Goal: Contribute content: Contribute content

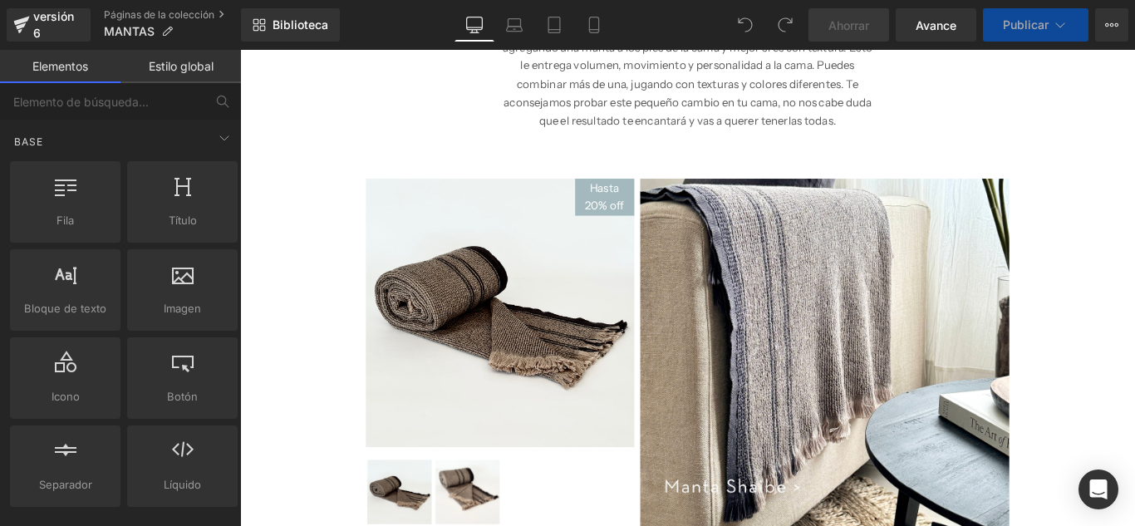
scroll to position [362, 0]
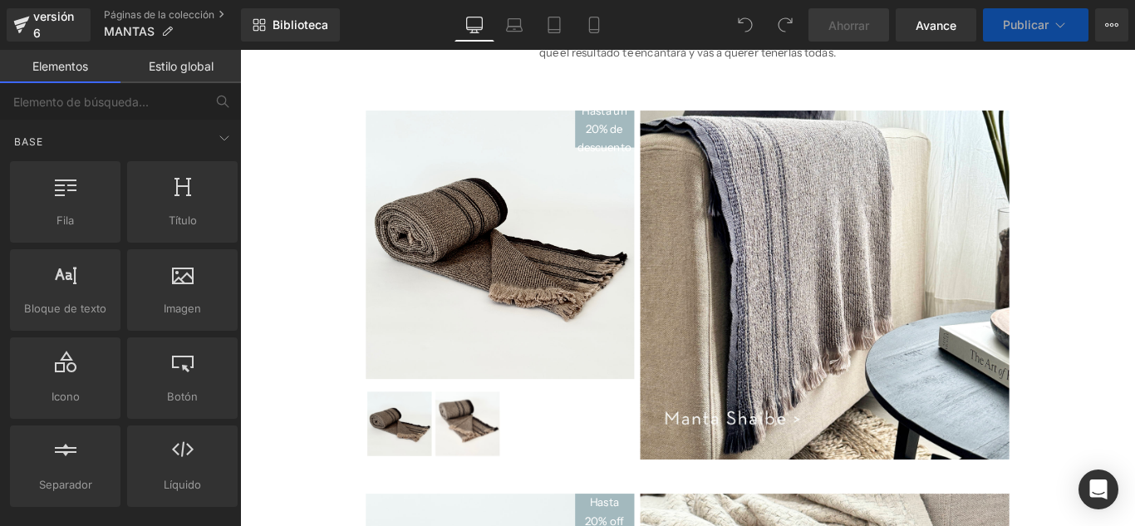
click at [567, 219] on img at bounding box center [533, 269] width 302 height 302
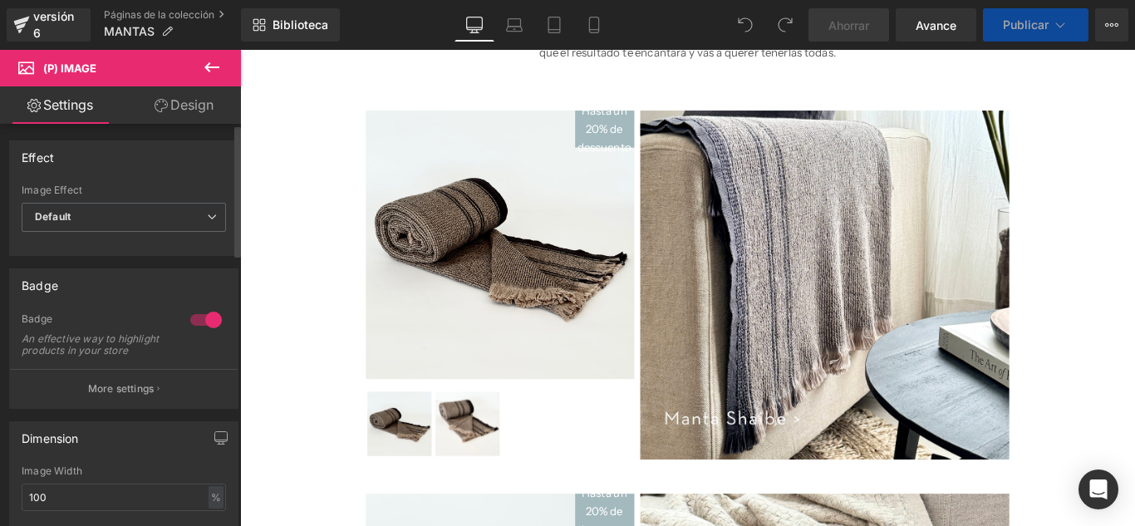
click at [193, 319] on div at bounding box center [206, 320] width 40 height 27
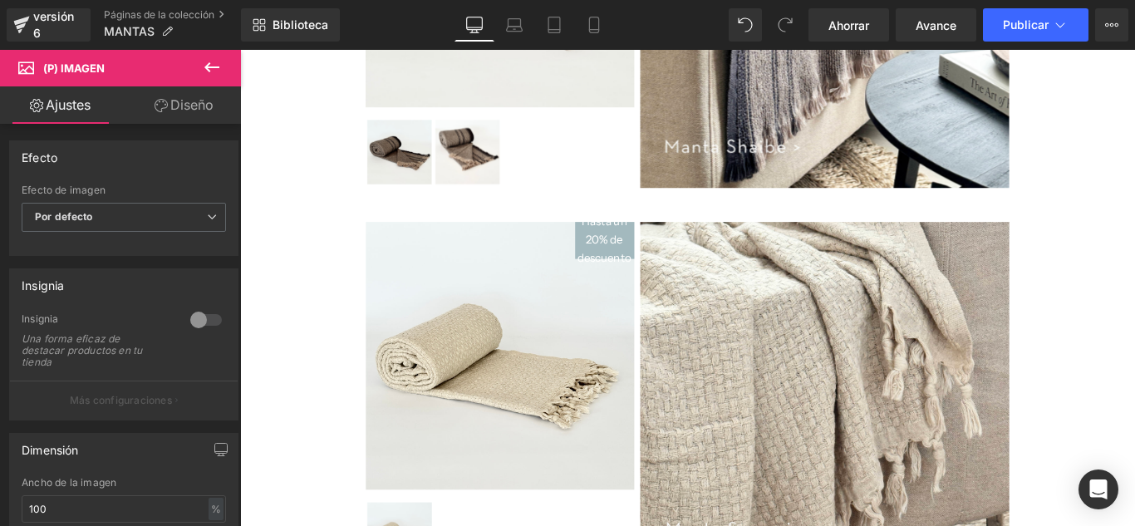
scroll to position [706, 0]
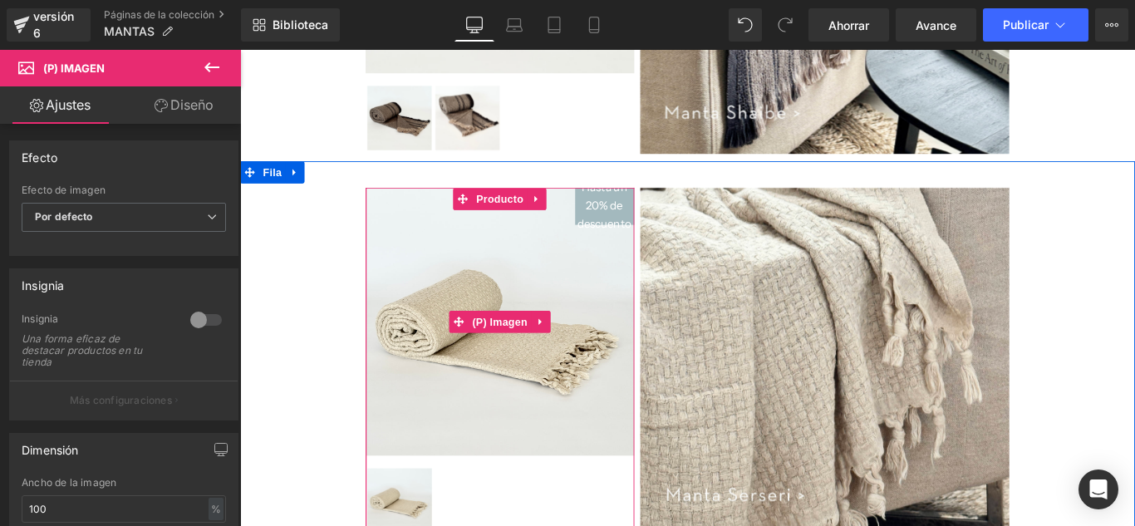
click at [548, 400] on img at bounding box center [533, 356] width 302 height 302
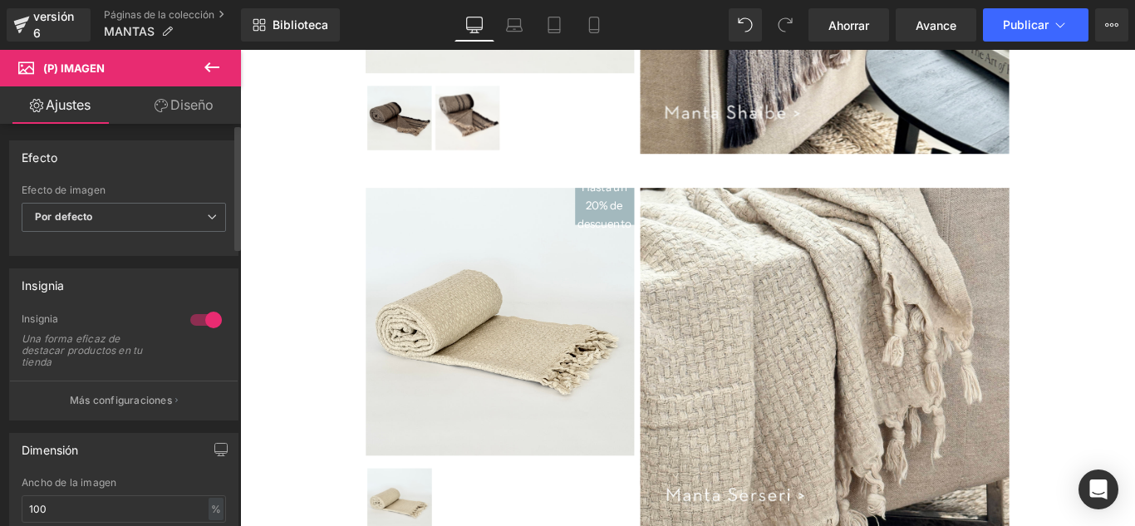
click at [191, 322] on div at bounding box center [206, 320] width 40 height 27
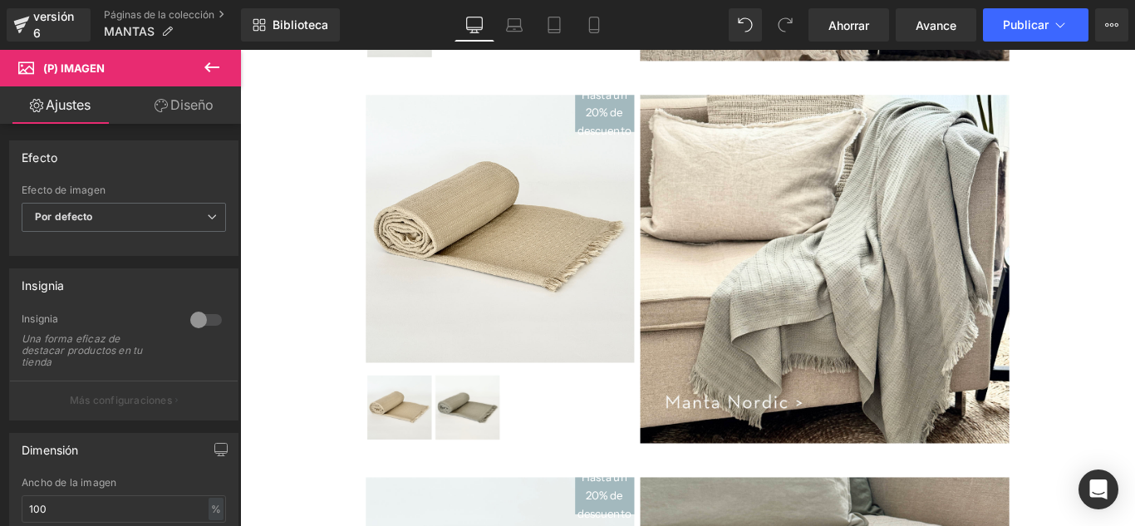
scroll to position [1317, 0]
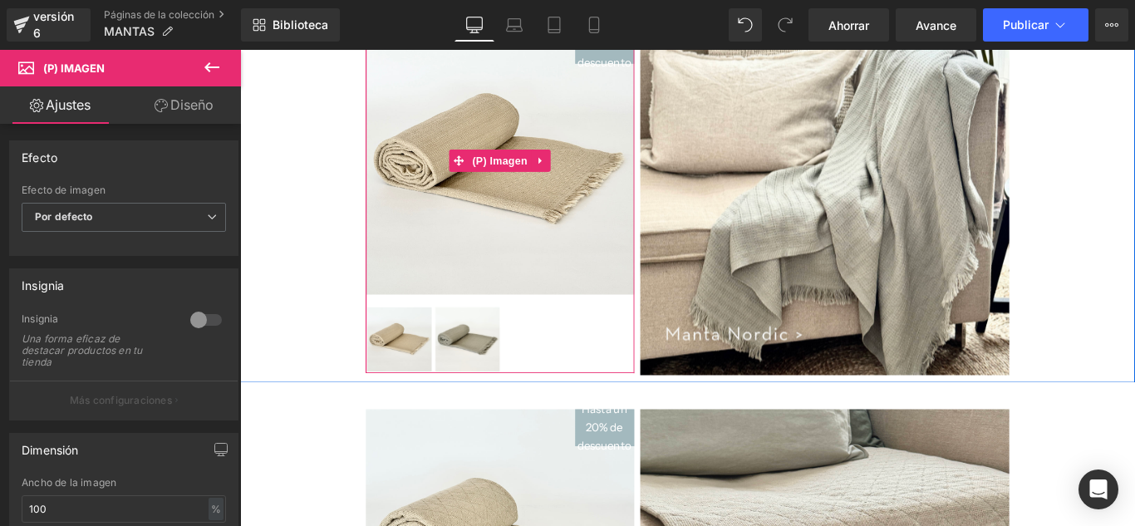
click at [544, 191] on img at bounding box center [533, 175] width 302 height 302
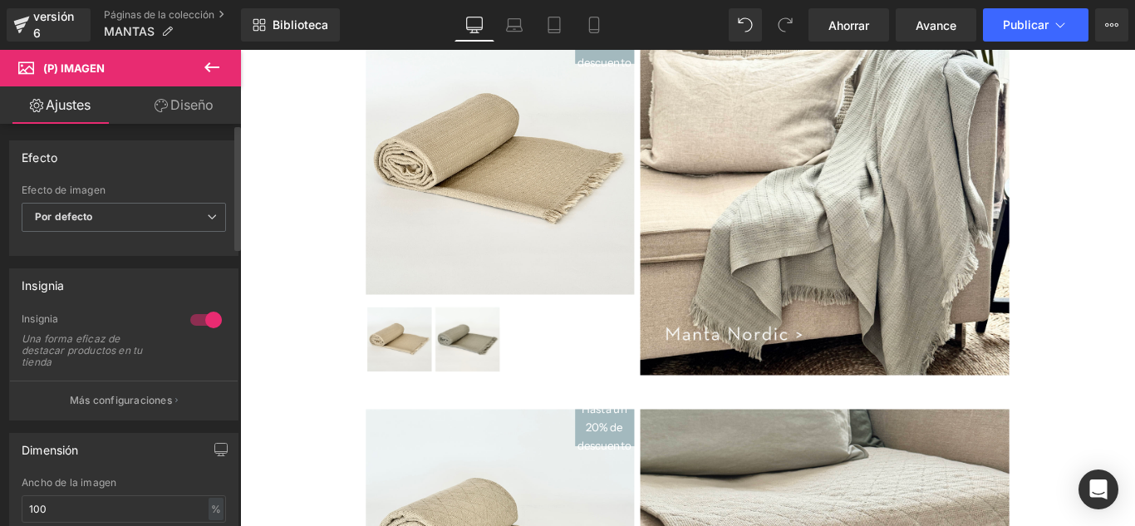
click at [190, 324] on div at bounding box center [206, 320] width 40 height 27
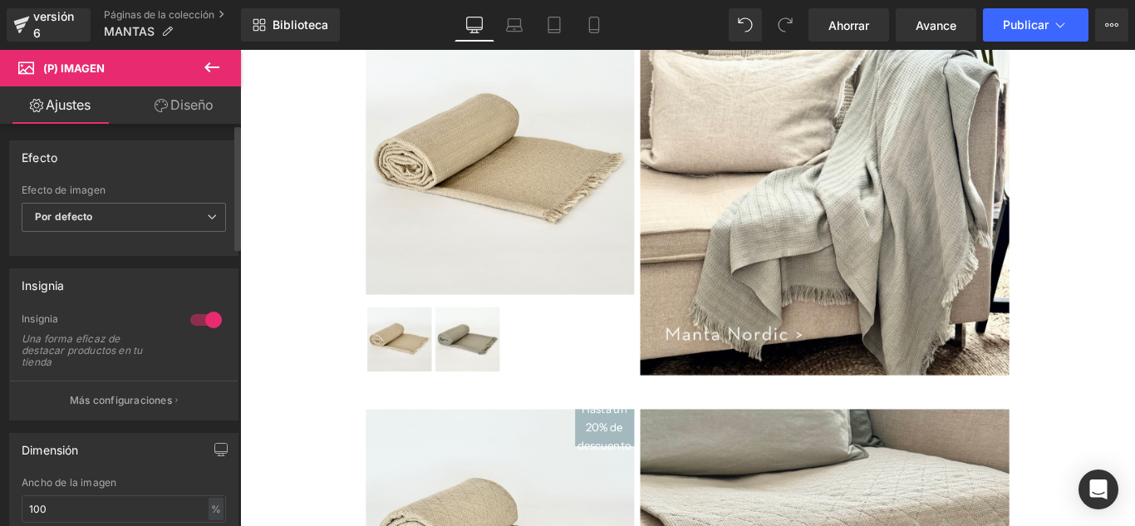
click at [193, 322] on div at bounding box center [206, 320] width 40 height 27
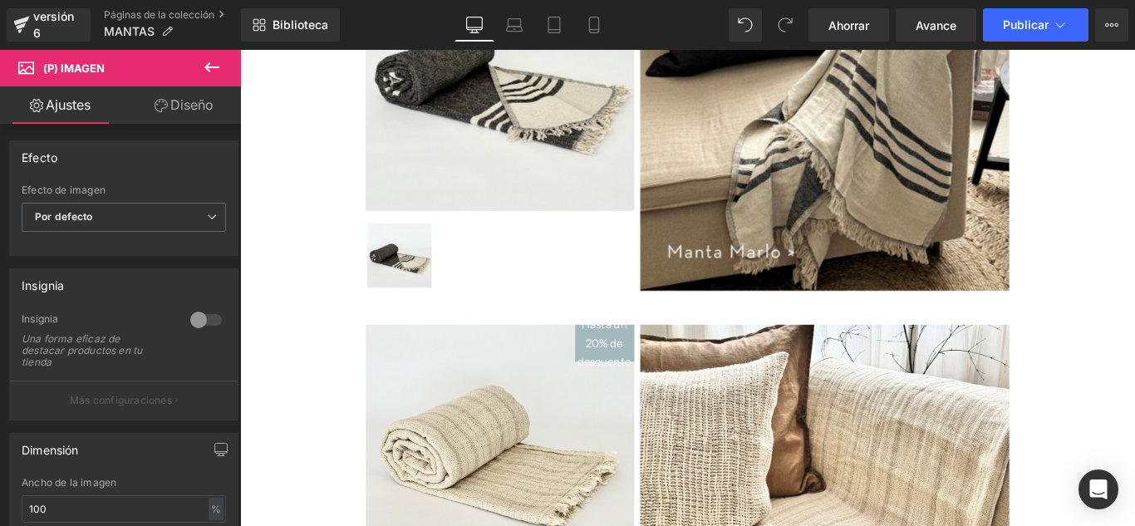
scroll to position [2595, 0]
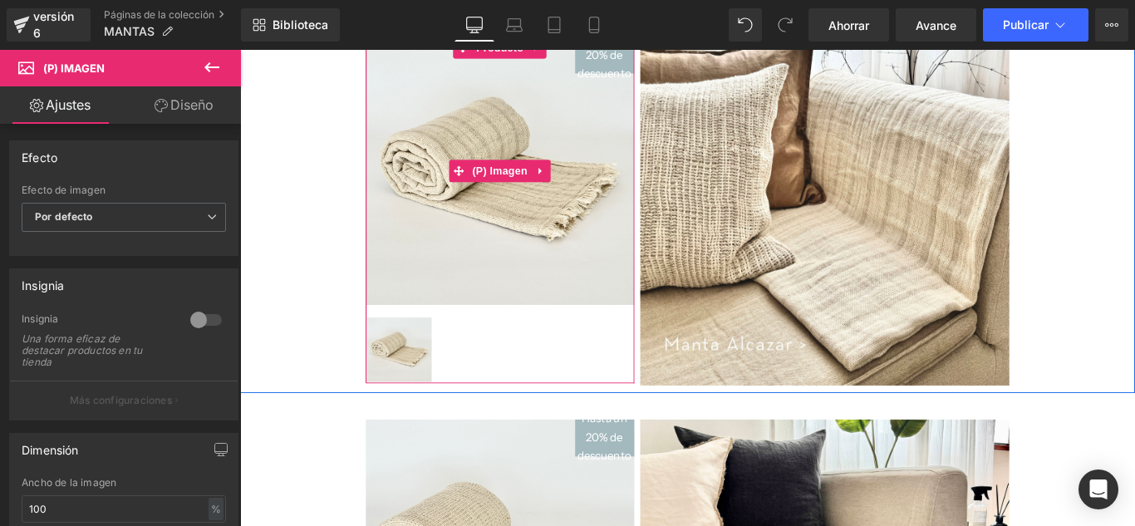
click at [583, 288] on img at bounding box center [533, 186] width 302 height 302
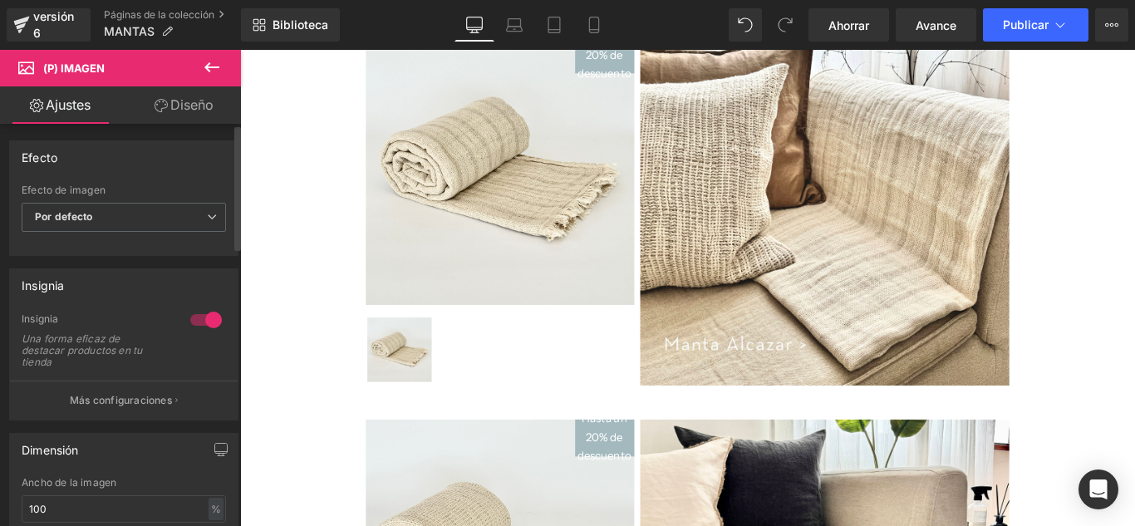
click at [188, 321] on div at bounding box center [206, 320] width 40 height 27
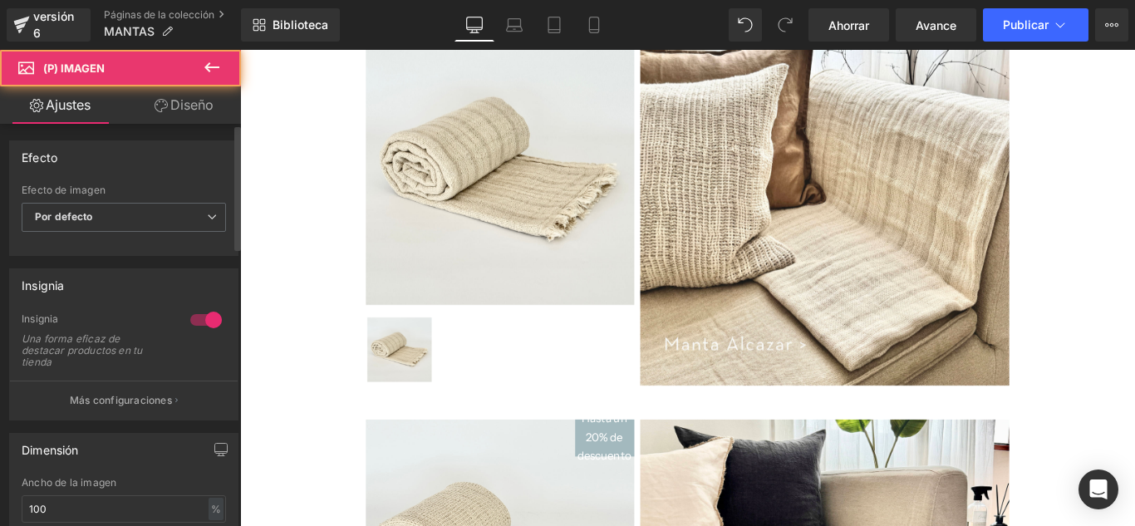
click at [196, 324] on div at bounding box center [206, 320] width 40 height 27
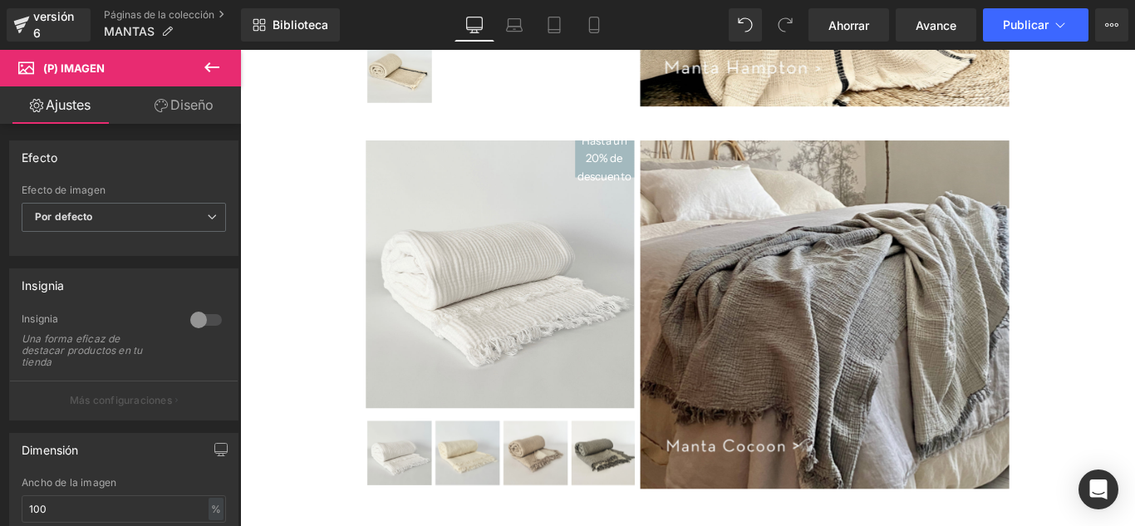
scroll to position [3454, 0]
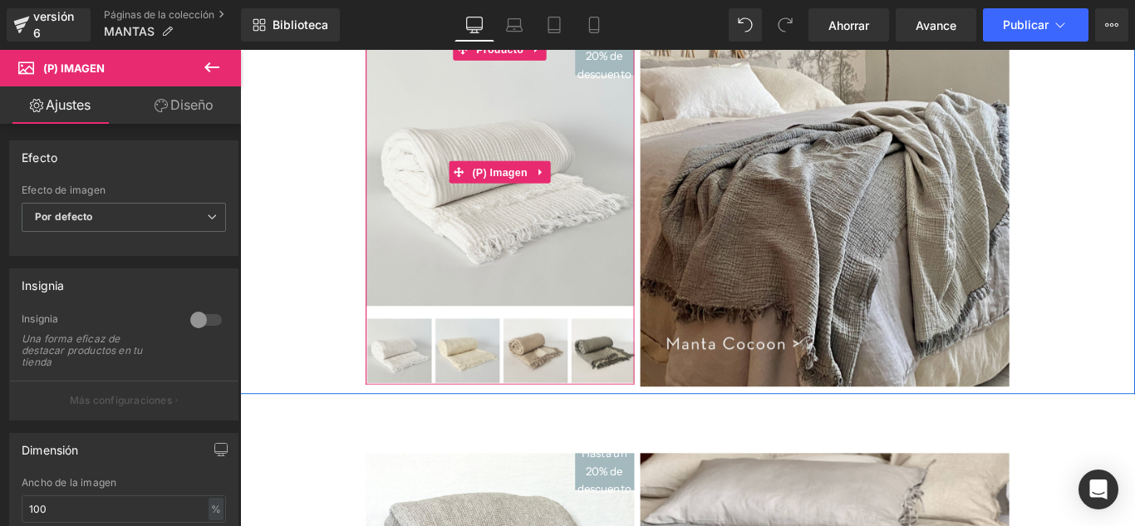
click at [535, 283] on img at bounding box center [533, 188] width 302 height 302
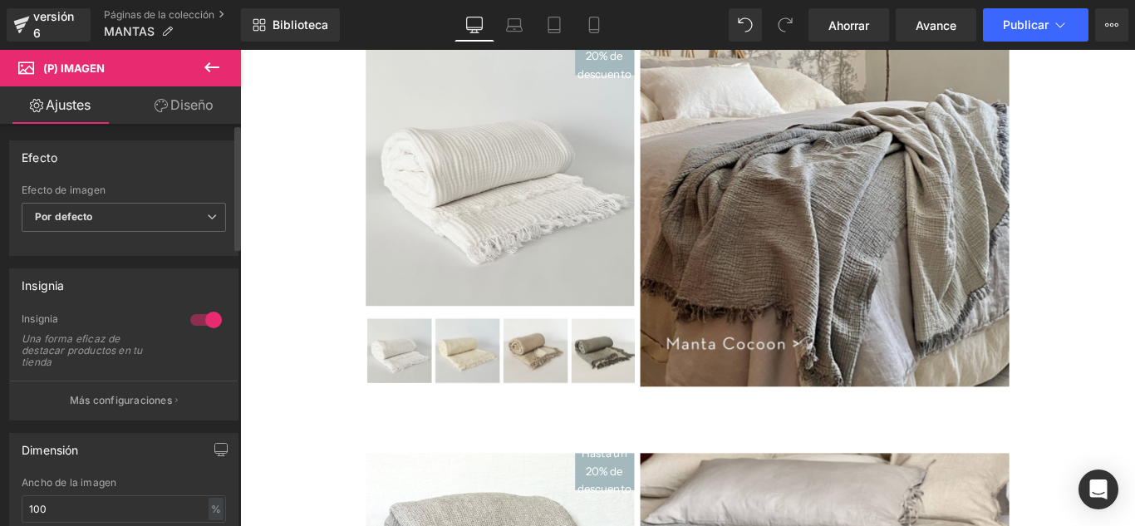
click at [192, 319] on div at bounding box center [206, 320] width 40 height 27
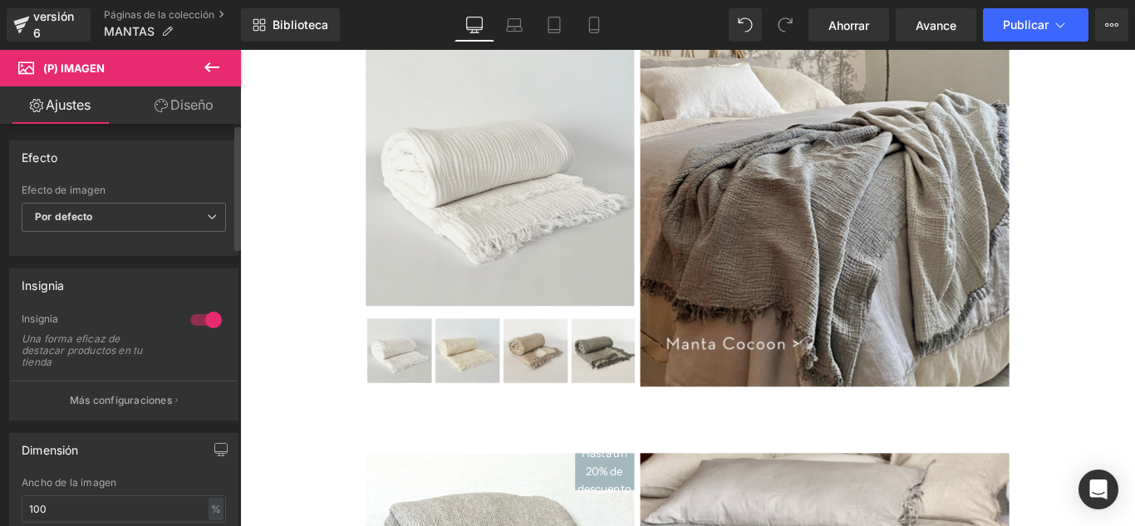
click at [195, 322] on div at bounding box center [206, 320] width 40 height 27
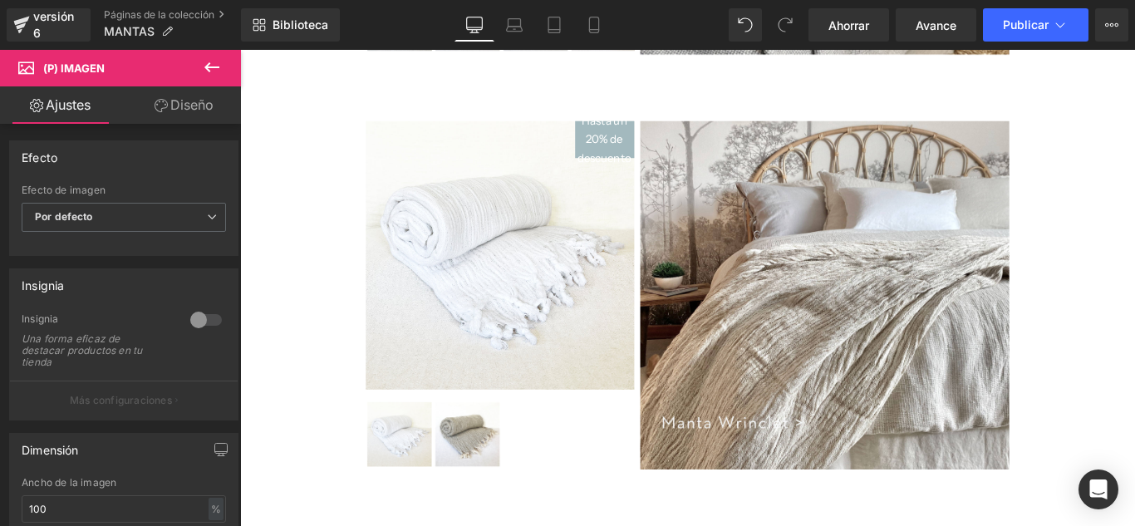
scroll to position [4332, 0]
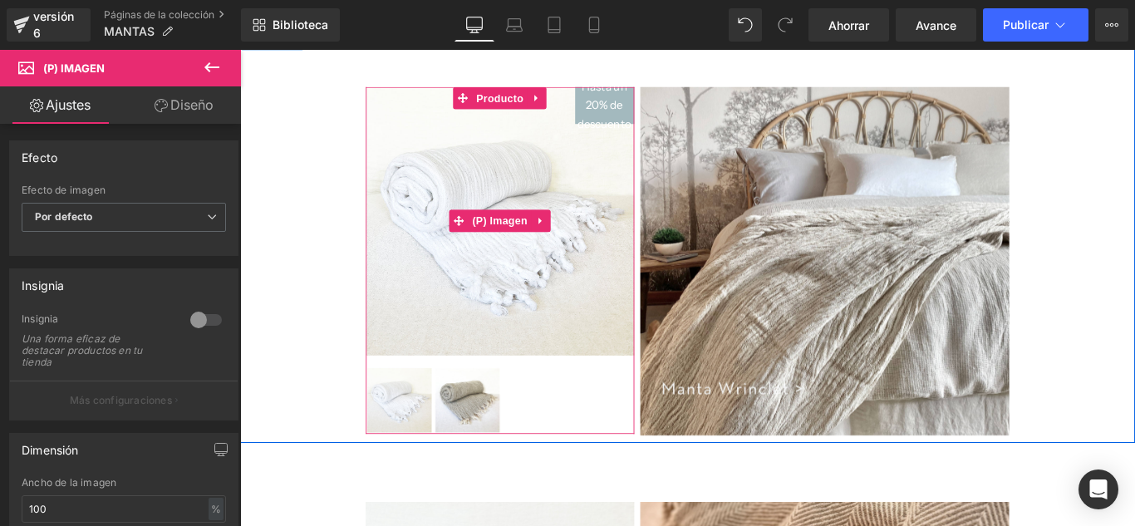
click at [632, 293] on img at bounding box center [533, 242] width 302 height 302
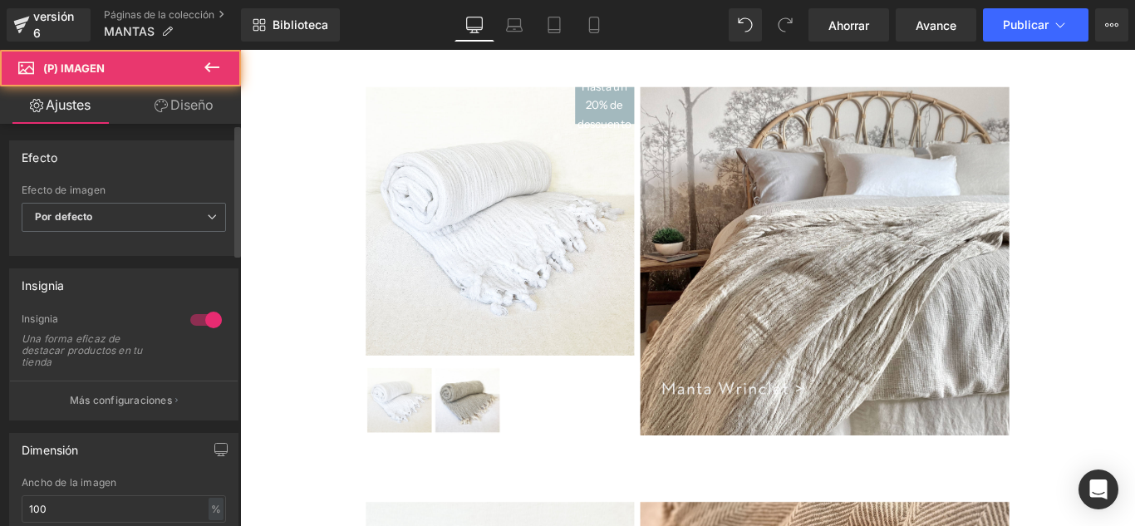
click at [194, 328] on div at bounding box center [206, 320] width 40 height 27
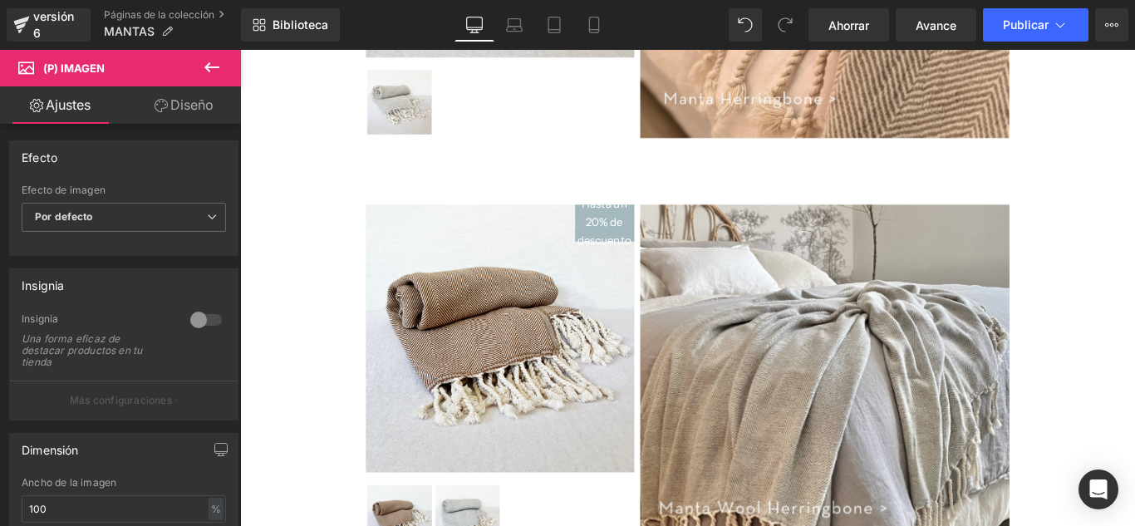
scroll to position [5209, 0]
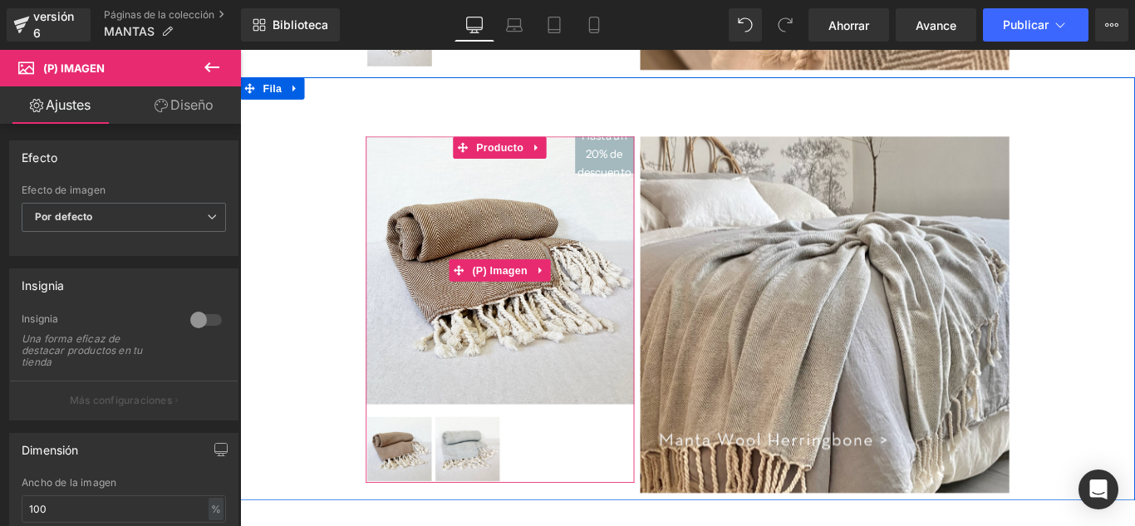
click at [654, 361] on img at bounding box center [533, 298] width 302 height 302
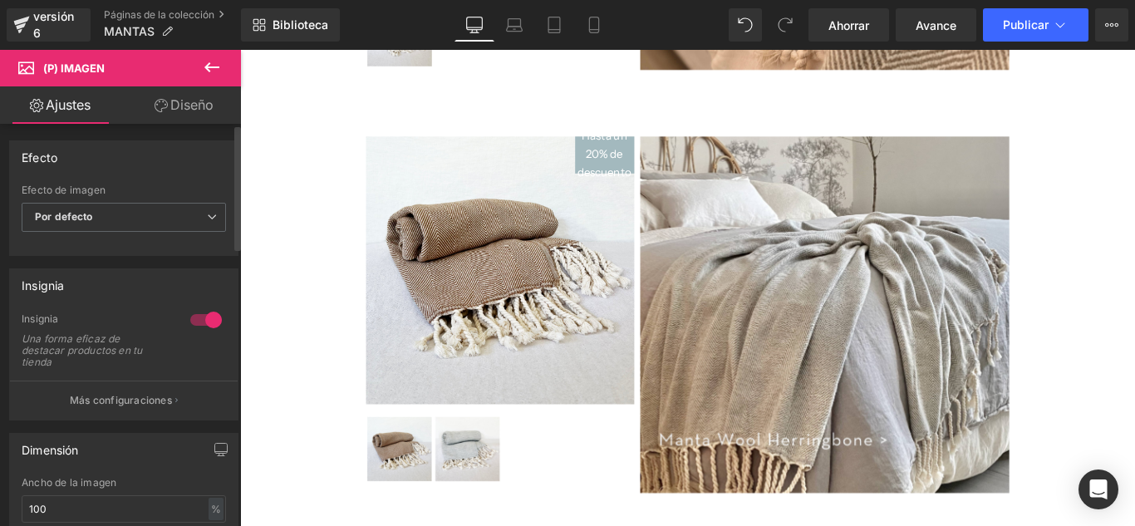
click at [190, 322] on div at bounding box center [206, 320] width 40 height 27
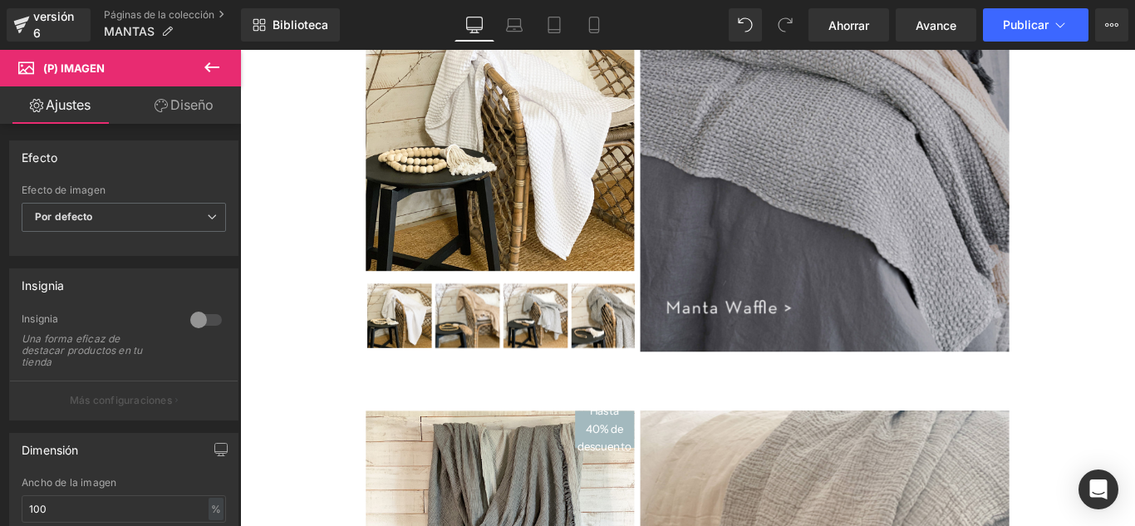
scroll to position [8033, 0]
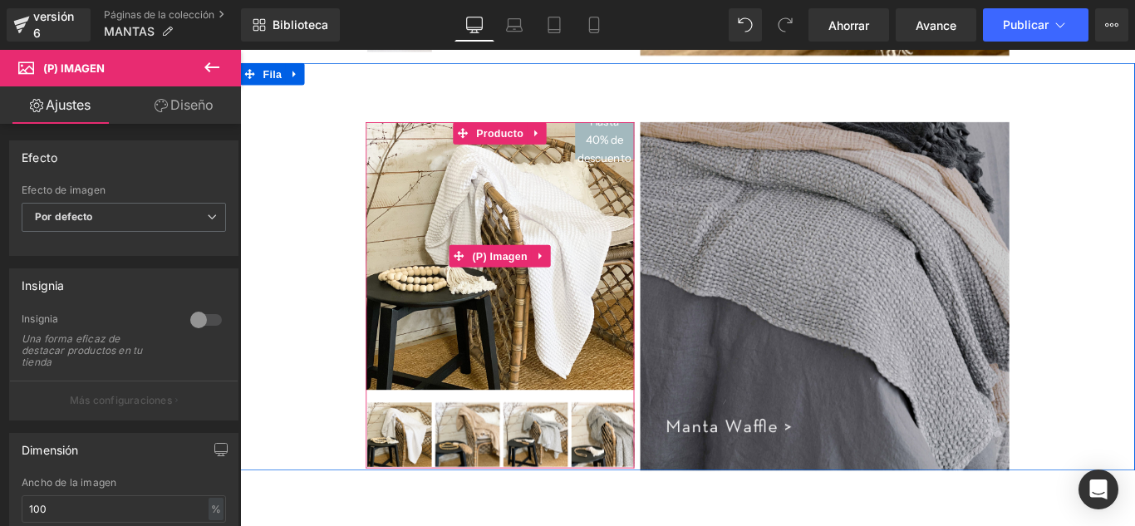
click at [551, 351] on img at bounding box center [533, 282] width 302 height 302
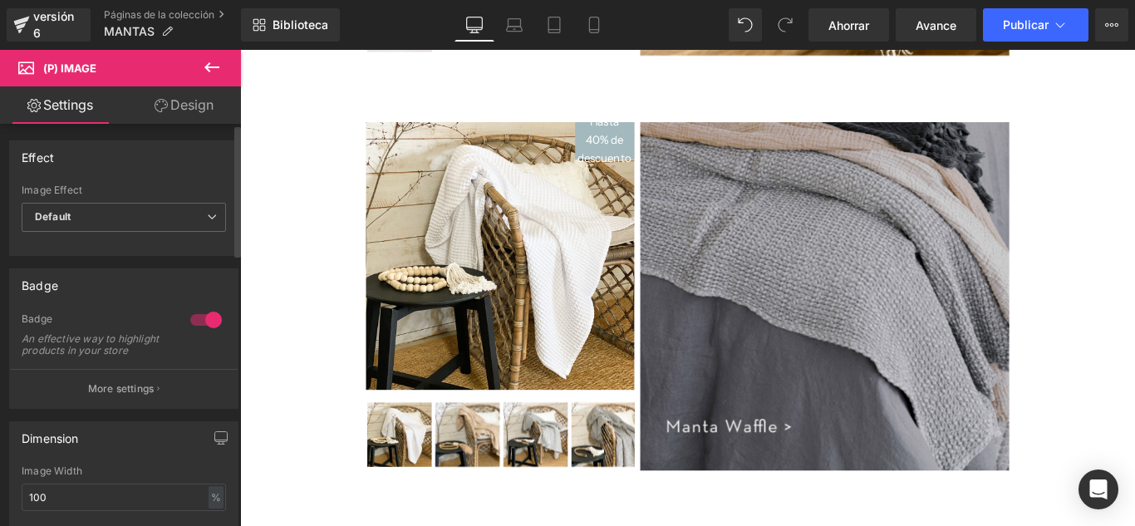
click at [187, 318] on div at bounding box center [206, 320] width 40 height 27
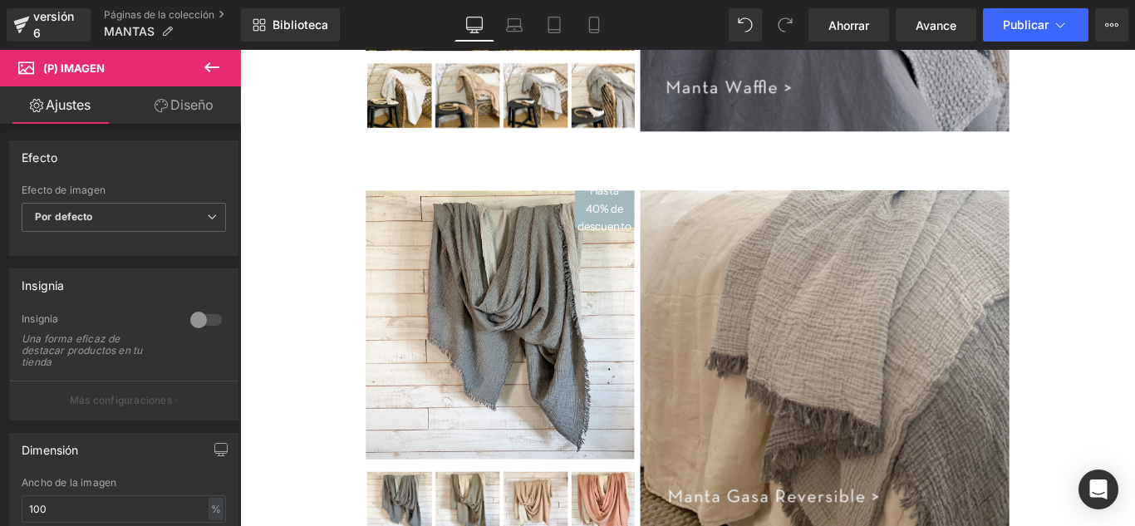
scroll to position [8510, 0]
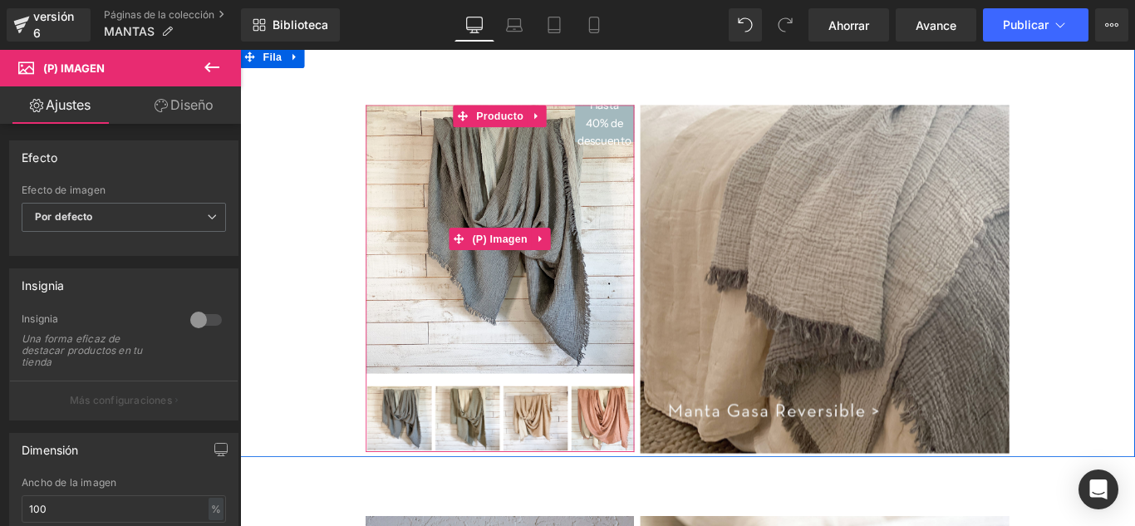
click at [572, 365] on img at bounding box center [533, 263] width 302 height 302
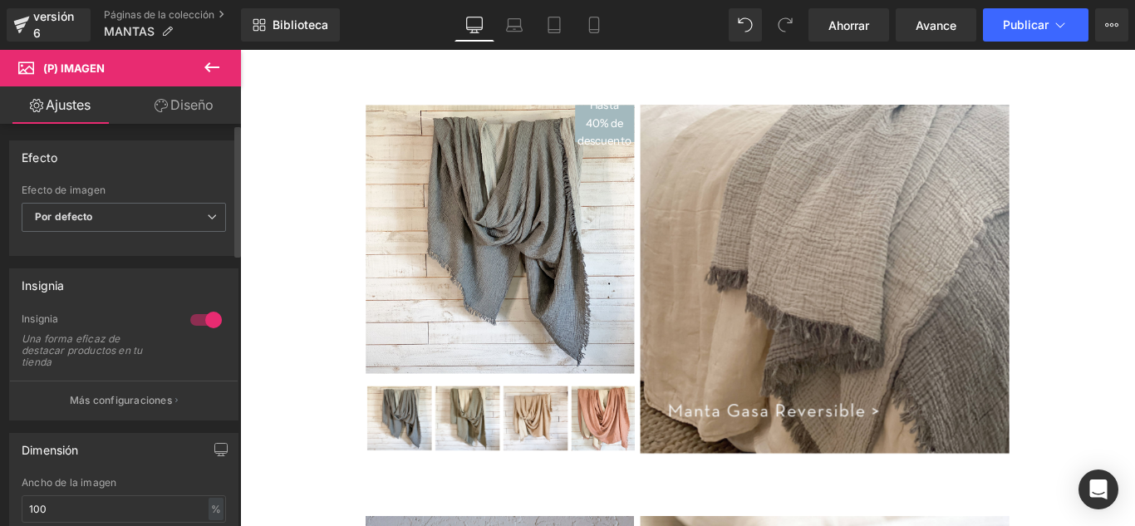
click at [191, 318] on div at bounding box center [206, 320] width 40 height 27
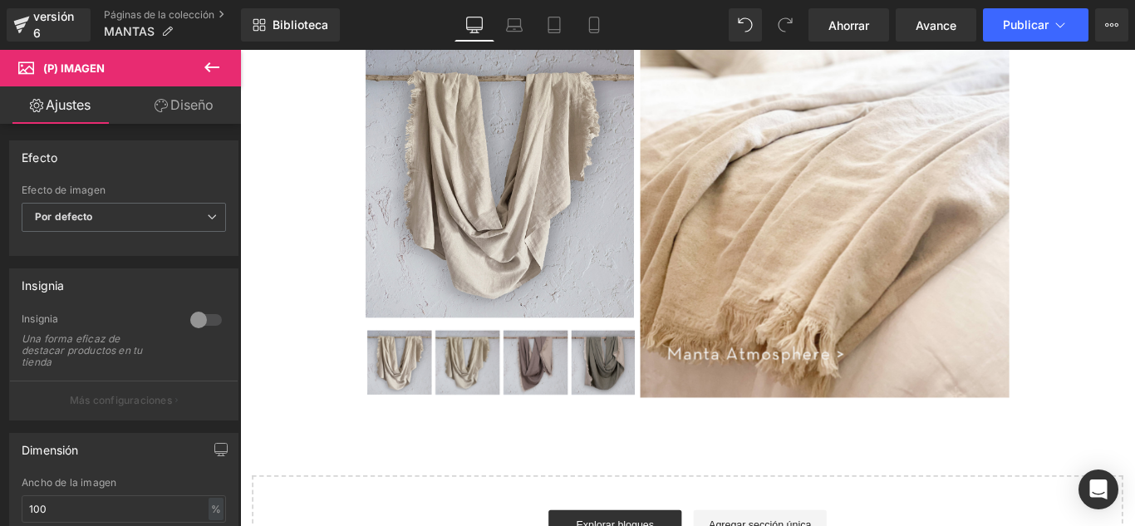
scroll to position [9205, 0]
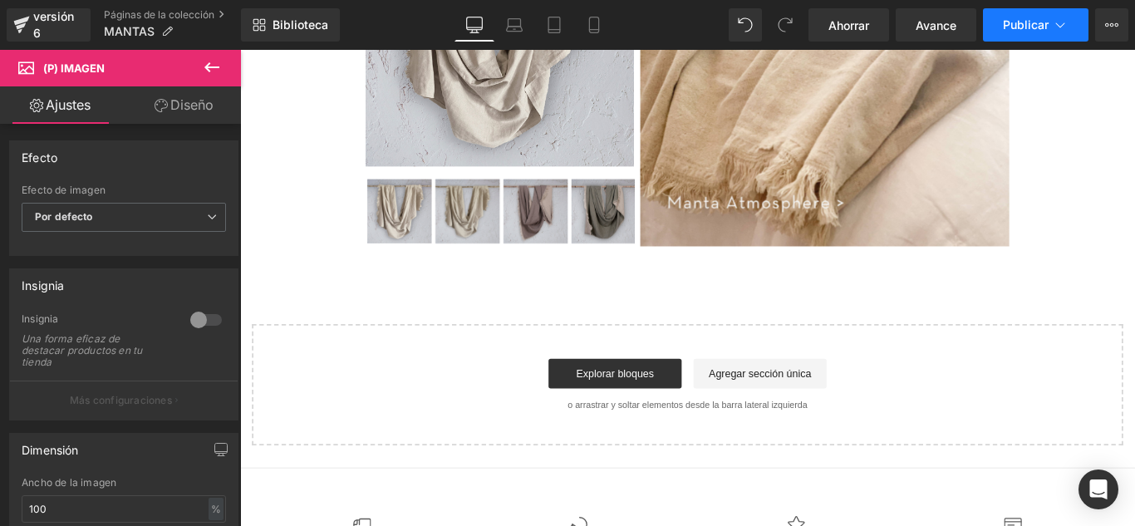
click at [1042, 26] on font "Publicar" at bounding box center [1026, 24] width 46 height 14
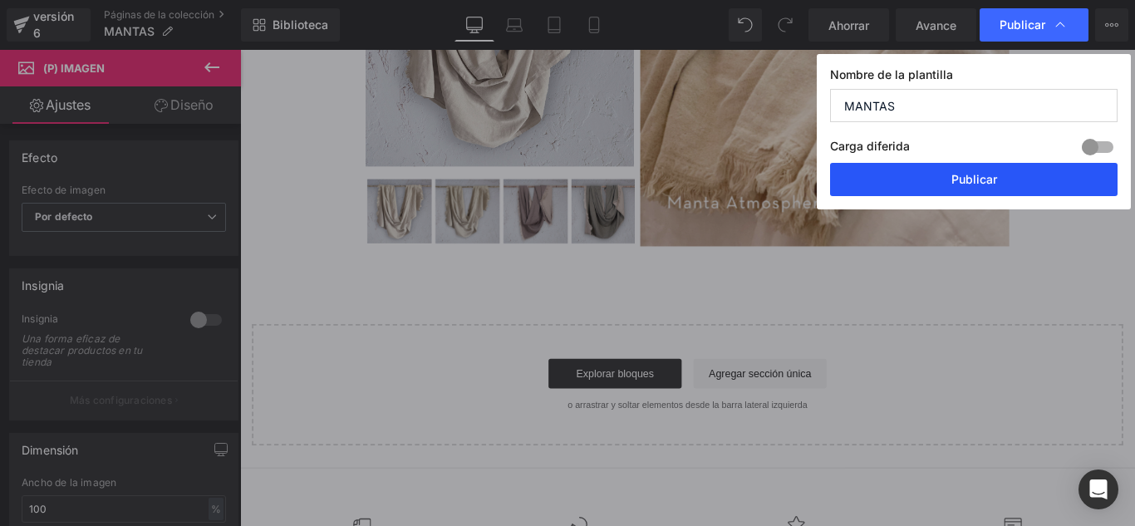
click at [956, 190] on button "Publicar" at bounding box center [974, 179] width 288 height 33
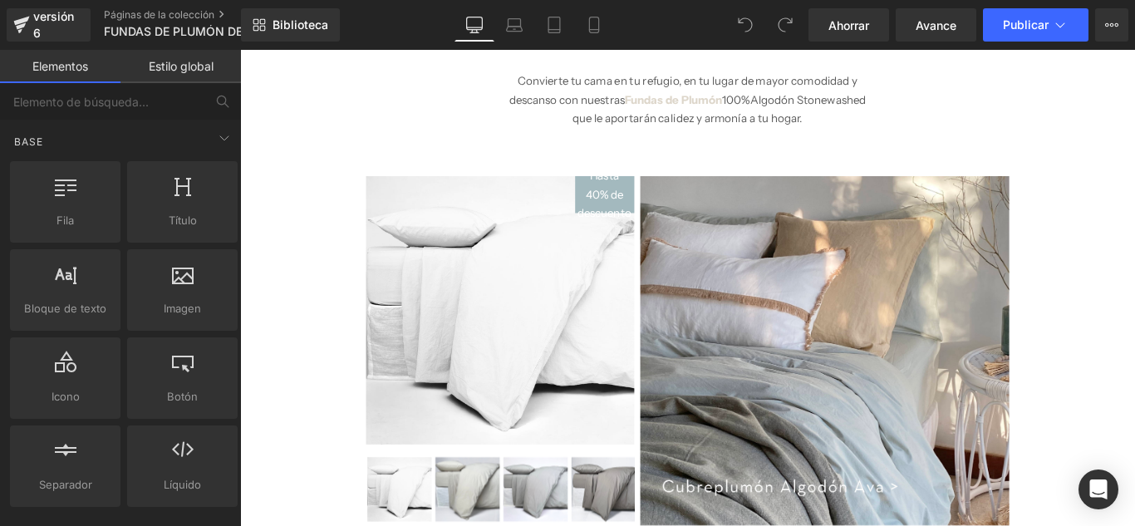
scroll to position [255, 0]
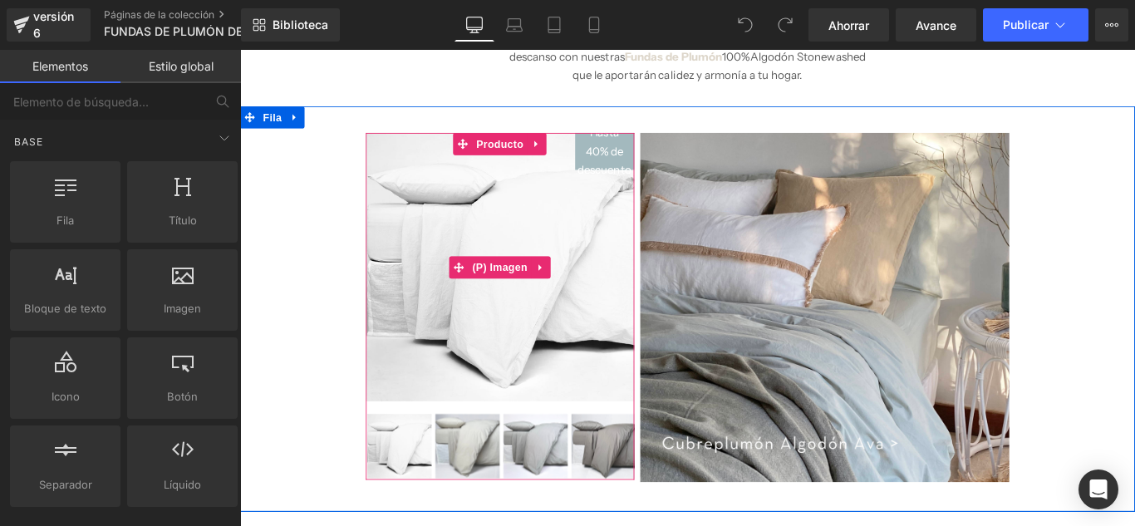
click at [515, 308] on img at bounding box center [533, 294] width 302 height 302
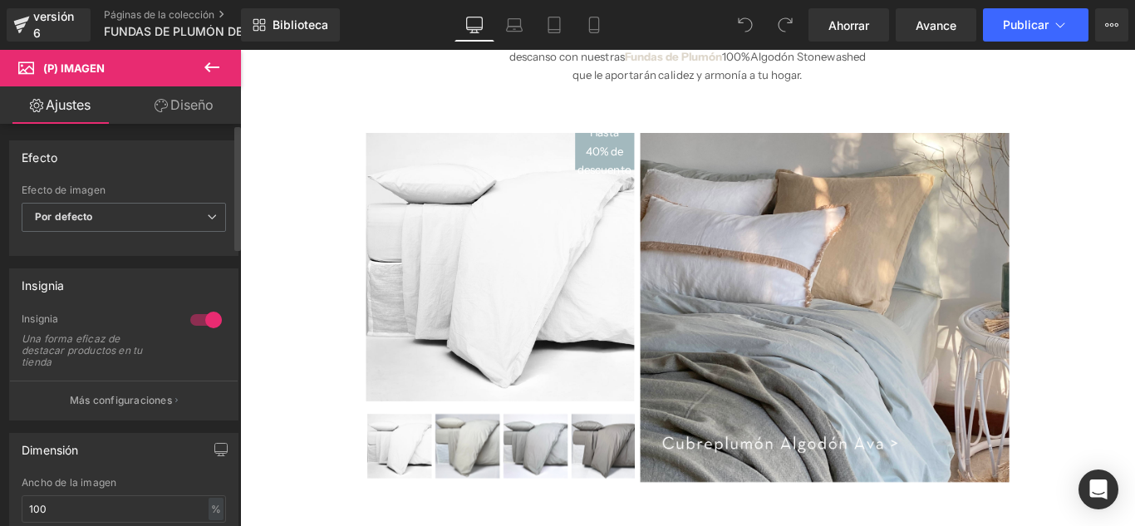
click at [194, 318] on div at bounding box center [206, 320] width 40 height 27
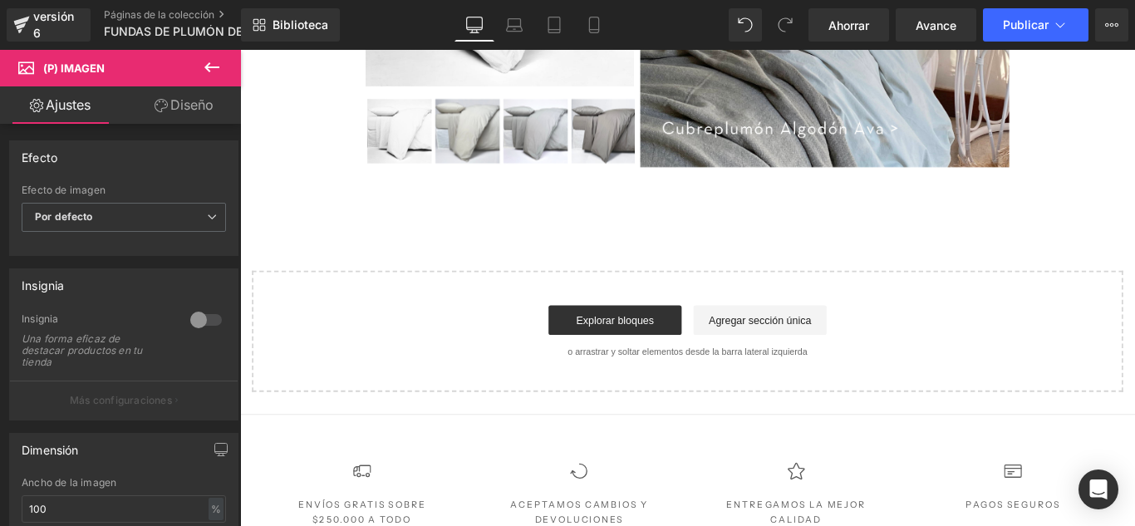
scroll to position [629, 0]
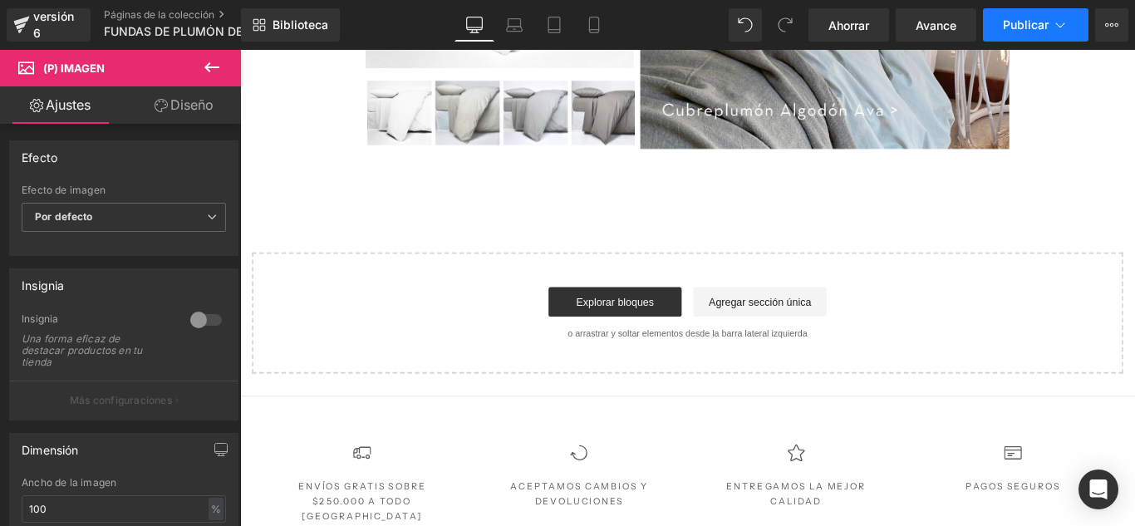
click at [1007, 27] on font "Publicar" at bounding box center [1026, 24] width 46 height 14
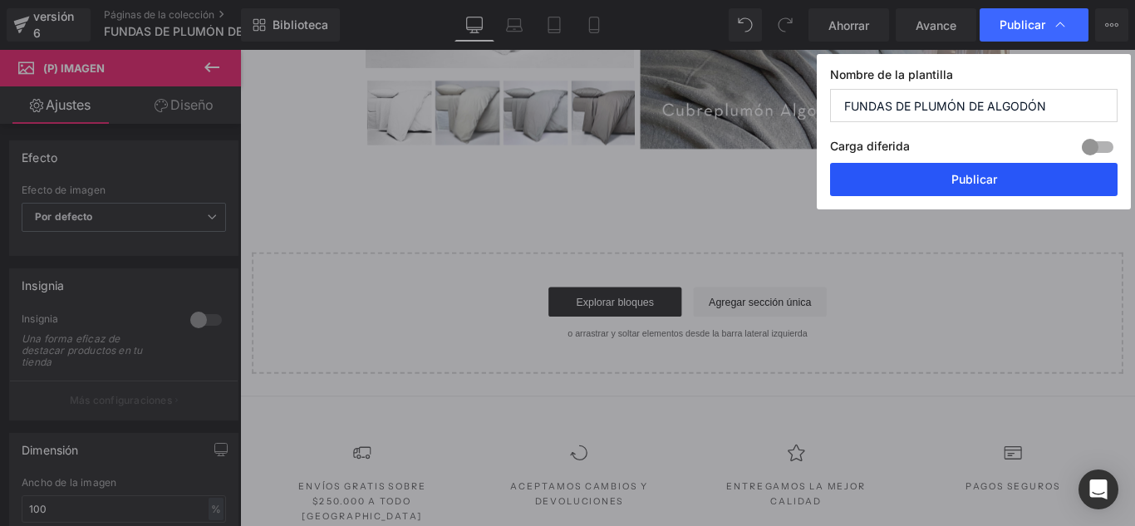
click at [952, 187] on button "Publicar" at bounding box center [974, 179] width 288 height 33
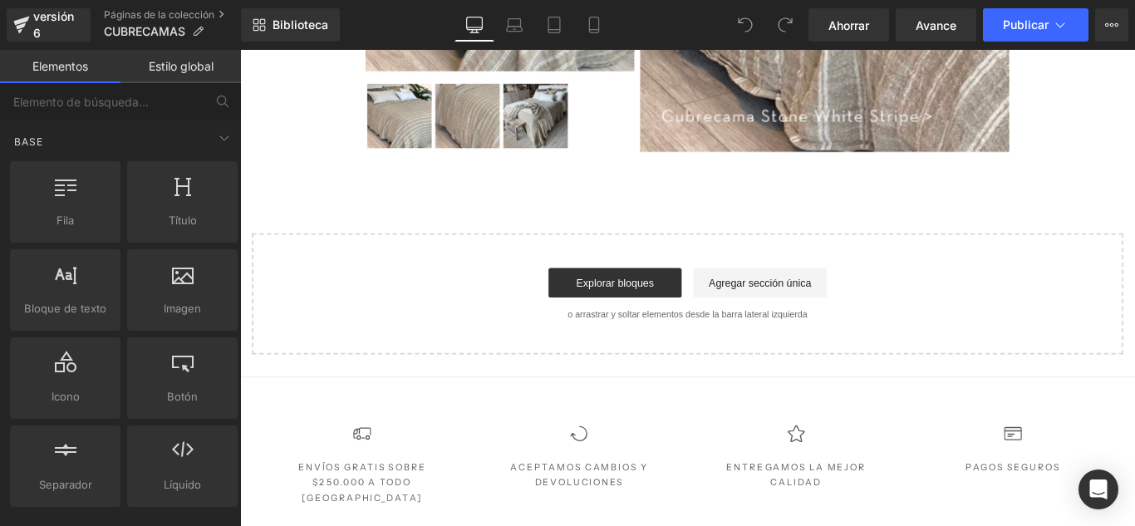
scroll to position [1606, 0]
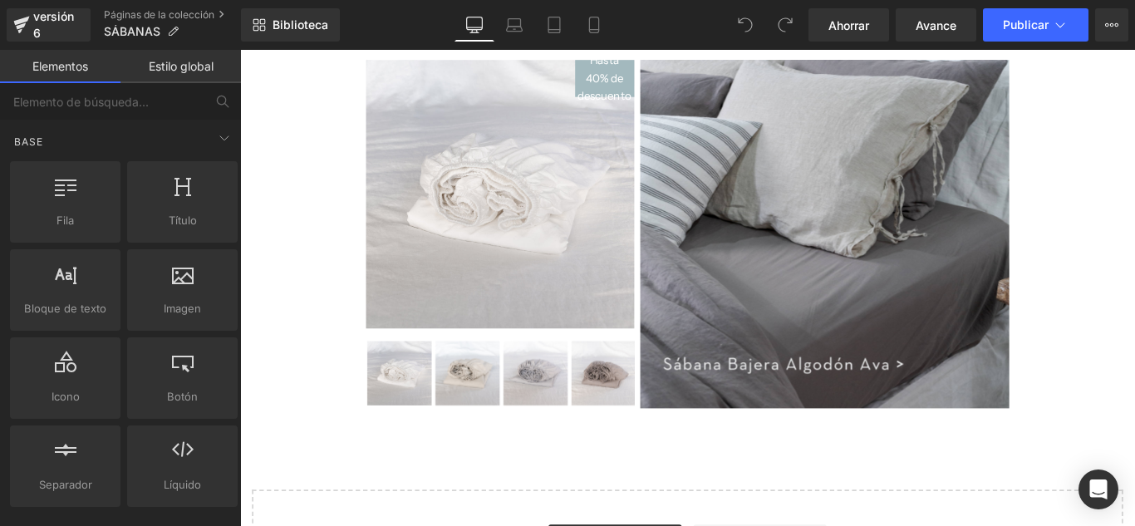
scroll to position [364, 0]
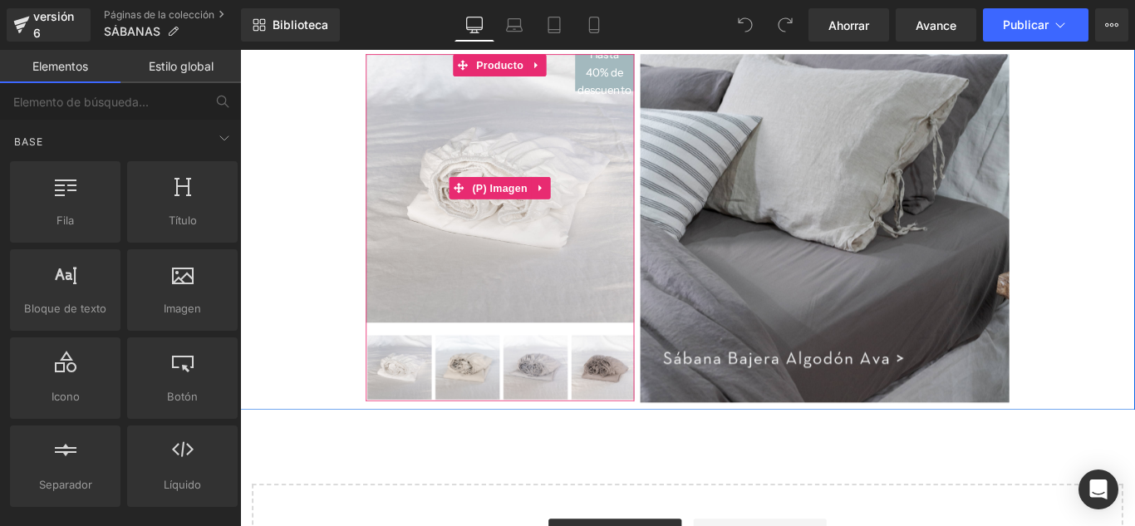
click at [623, 278] on img at bounding box center [533, 206] width 302 height 302
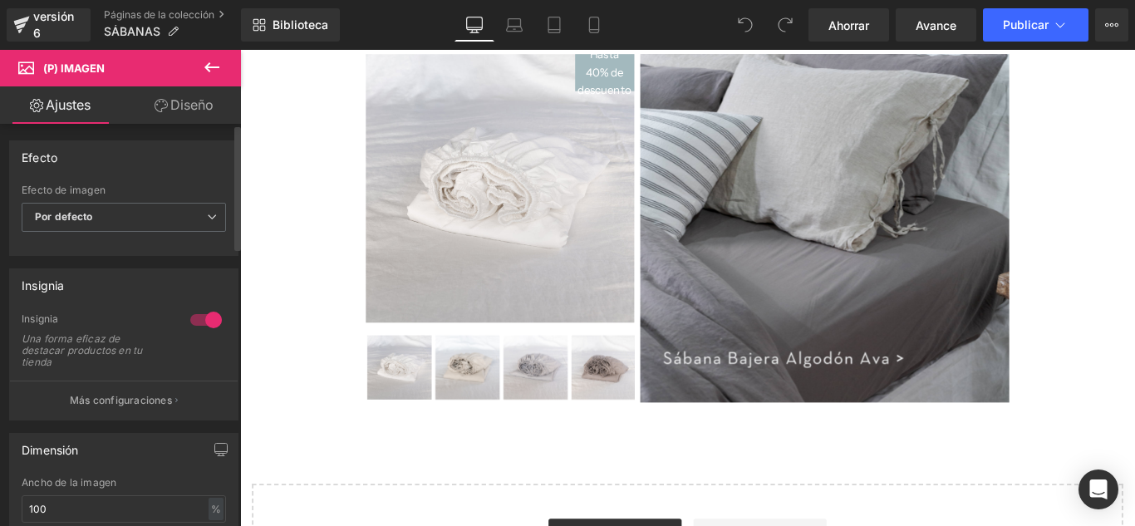
click at [186, 321] on div at bounding box center [206, 320] width 40 height 27
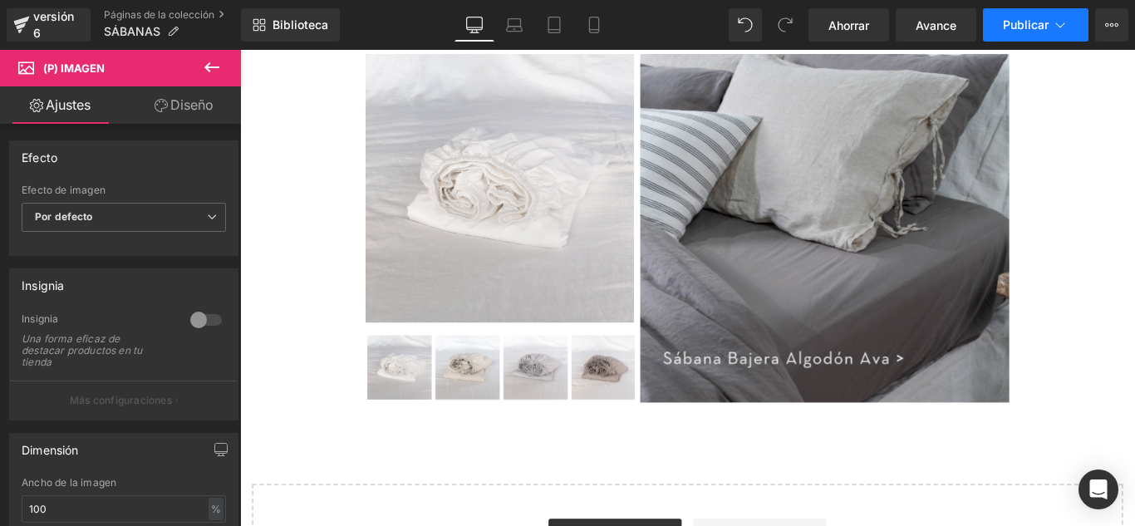
click at [1022, 29] on font "Publicar" at bounding box center [1026, 24] width 46 height 14
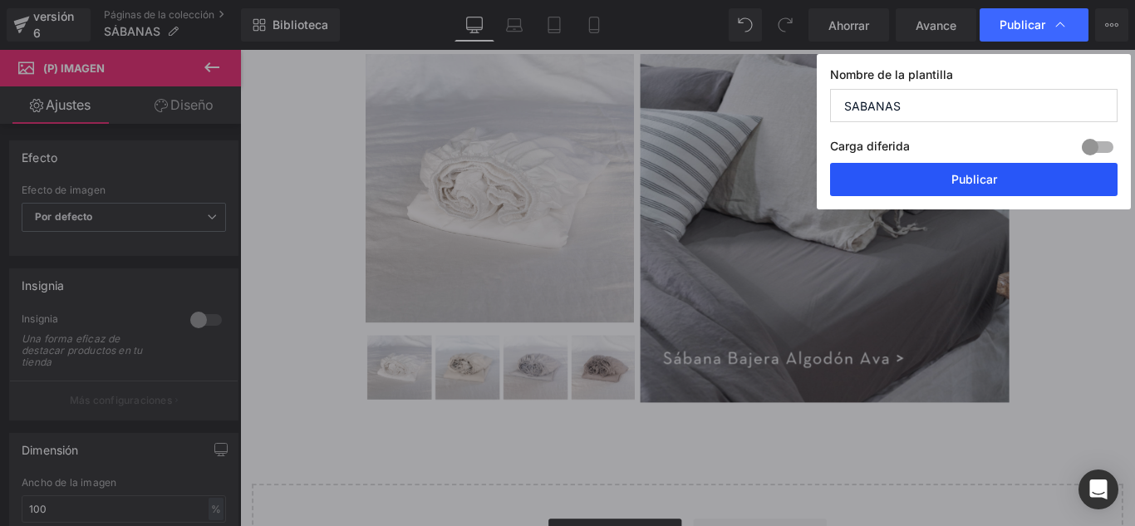
click at [950, 179] on button "Publicar" at bounding box center [974, 179] width 288 height 33
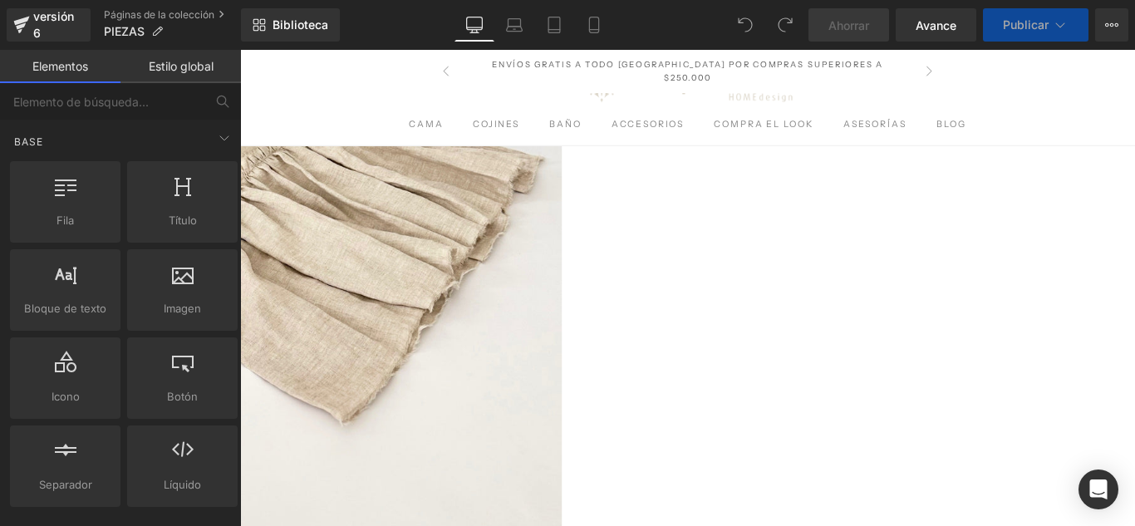
scroll to position [751, 0]
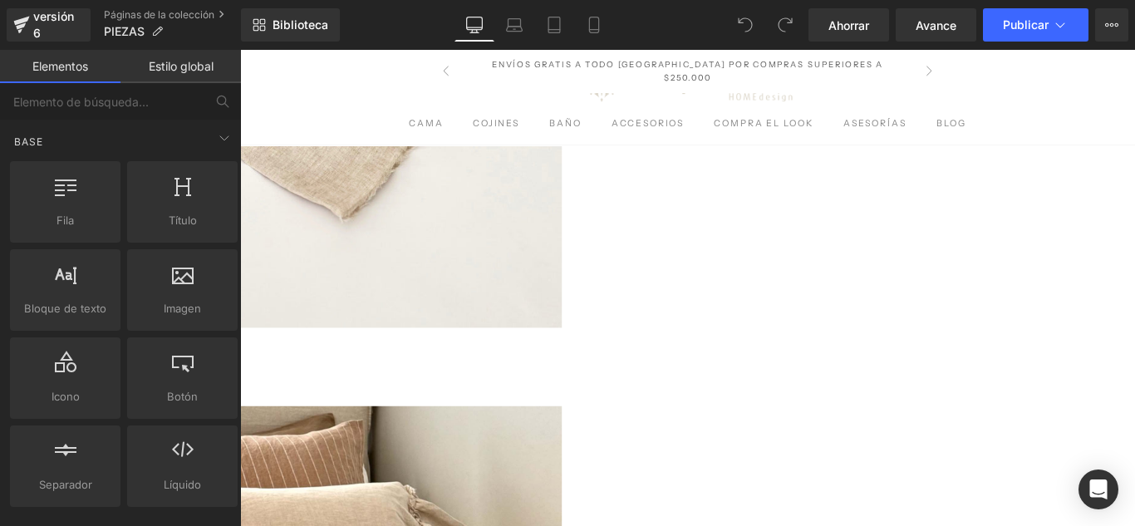
drag, startPoint x: 445, startPoint y: 290, endPoint x: 335, endPoint y: 368, distance: 134.7
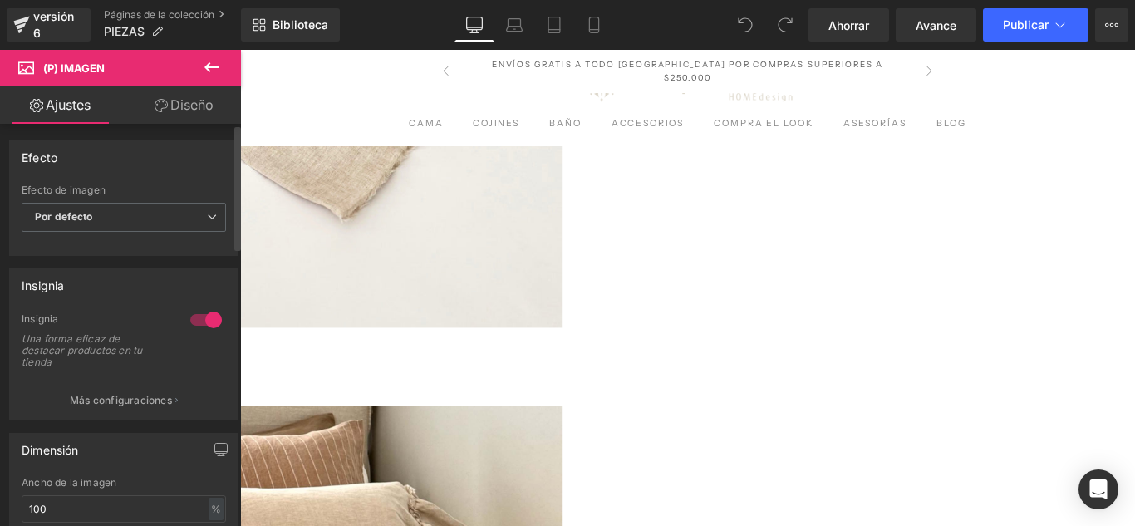
click at [193, 323] on div at bounding box center [206, 320] width 40 height 27
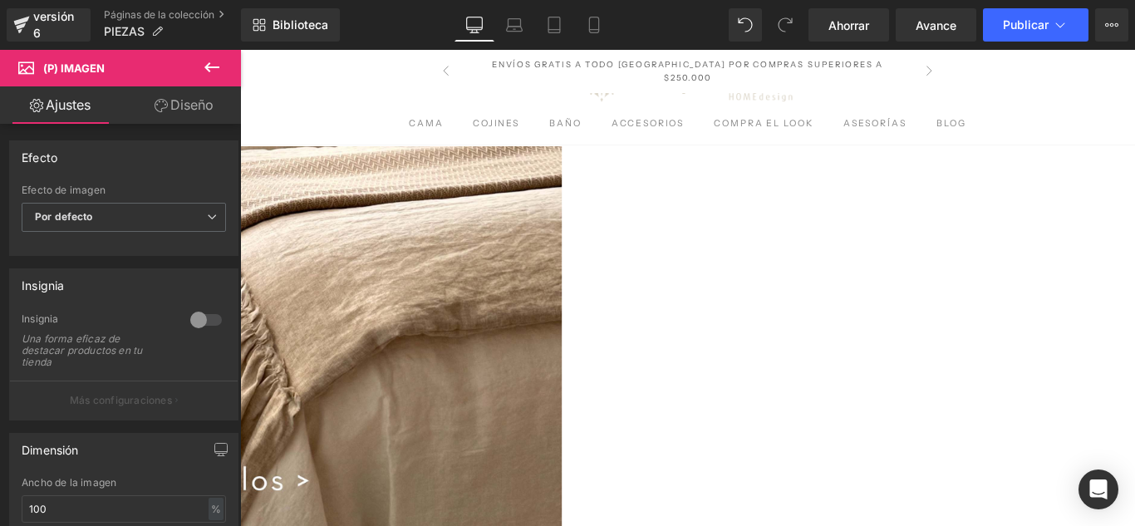
scroll to position [1292, 0]
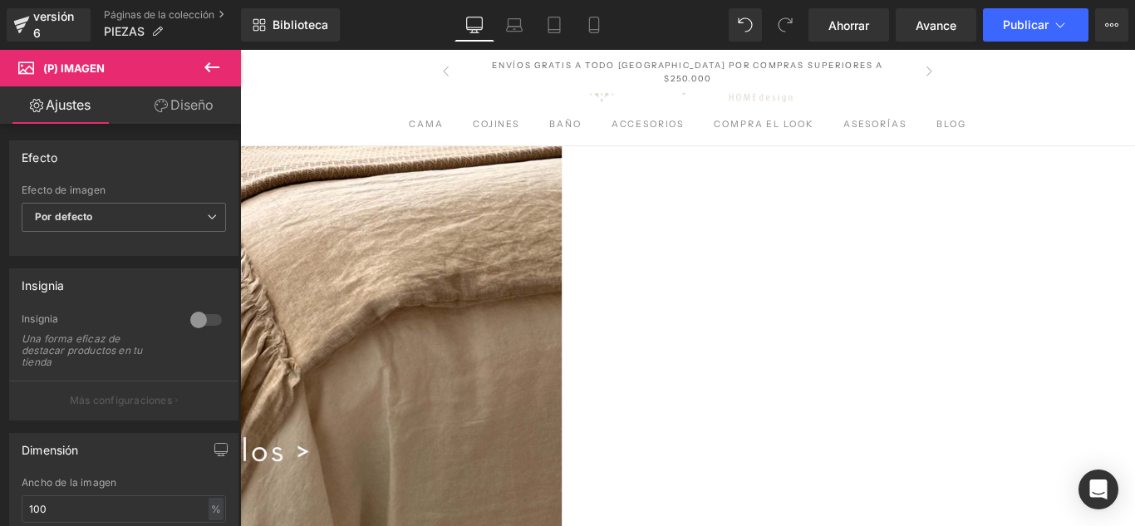
click at [195, 321] on div at bounding box center [206, 320] width 40 height 27
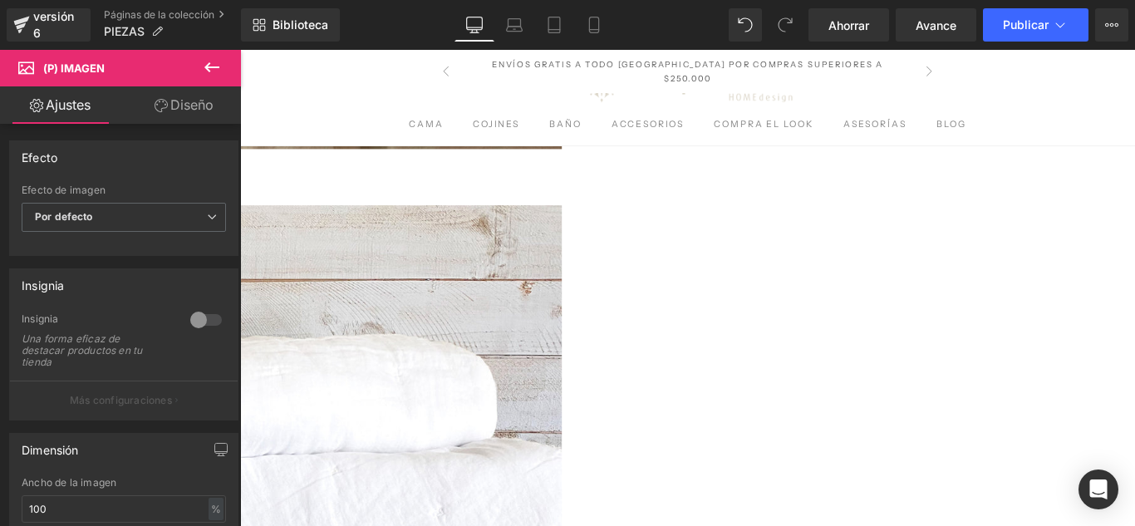
scroll to position [1736, 0]
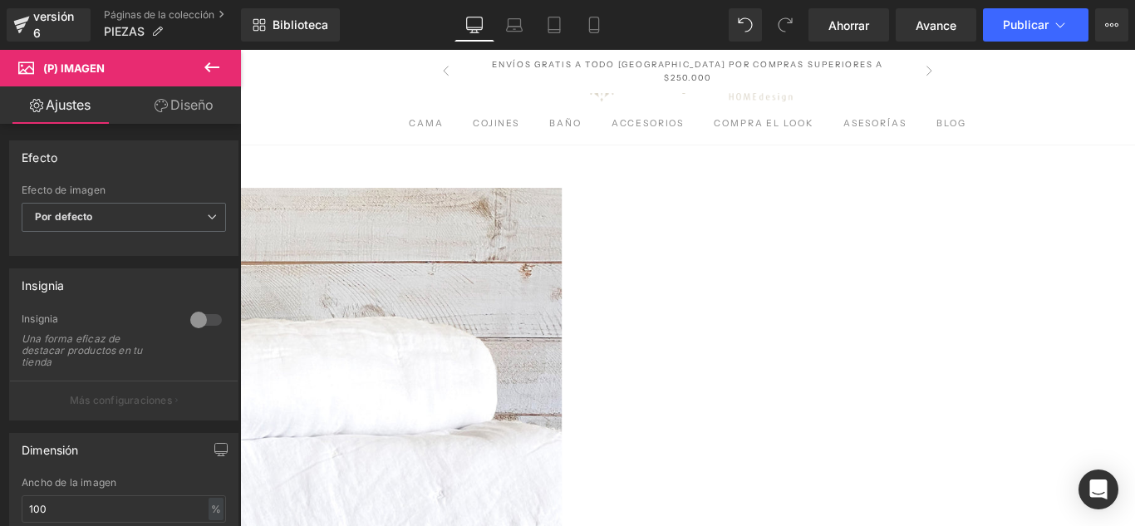
click at [199, 319] on div at bounding box center [206, 320] width 40 height 27
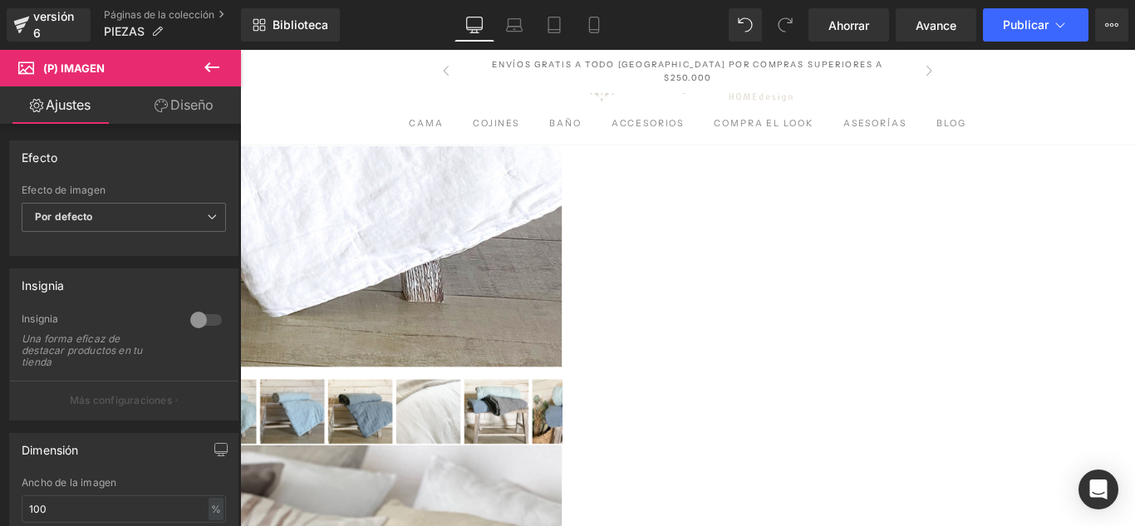
scroll to position [2290, 0]
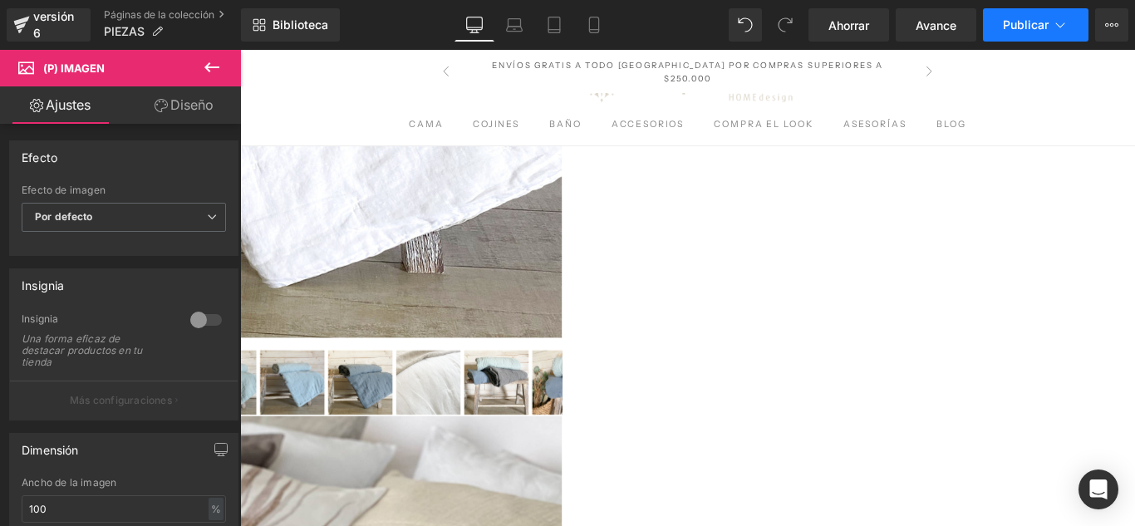
click at [1032, 30] on font "Publicar" at bounding box center [1026, 24] width 46 height 14
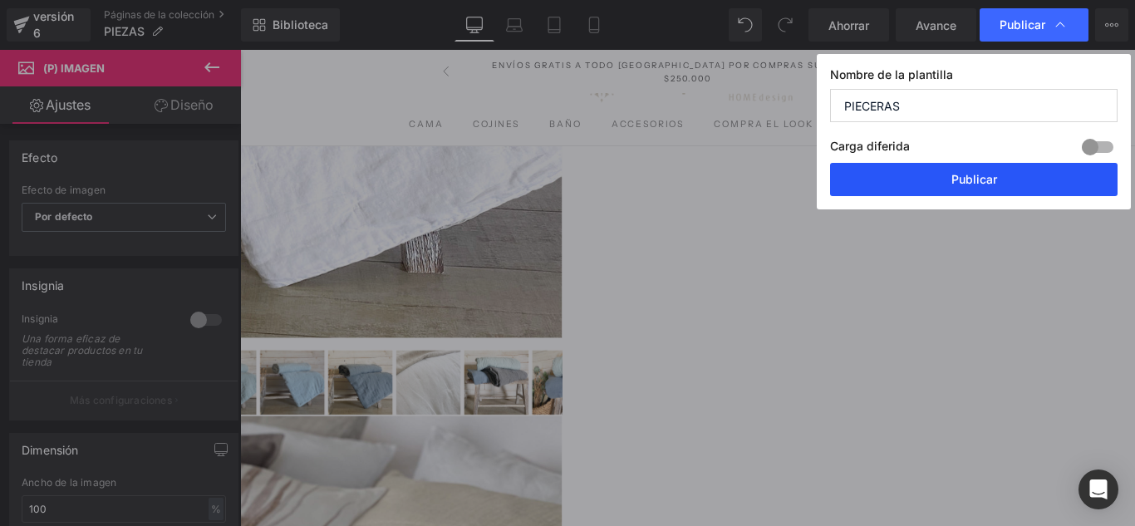
click at [934, 179] on button "Publicar" at bounding box center [974, 179] width 288 height 33
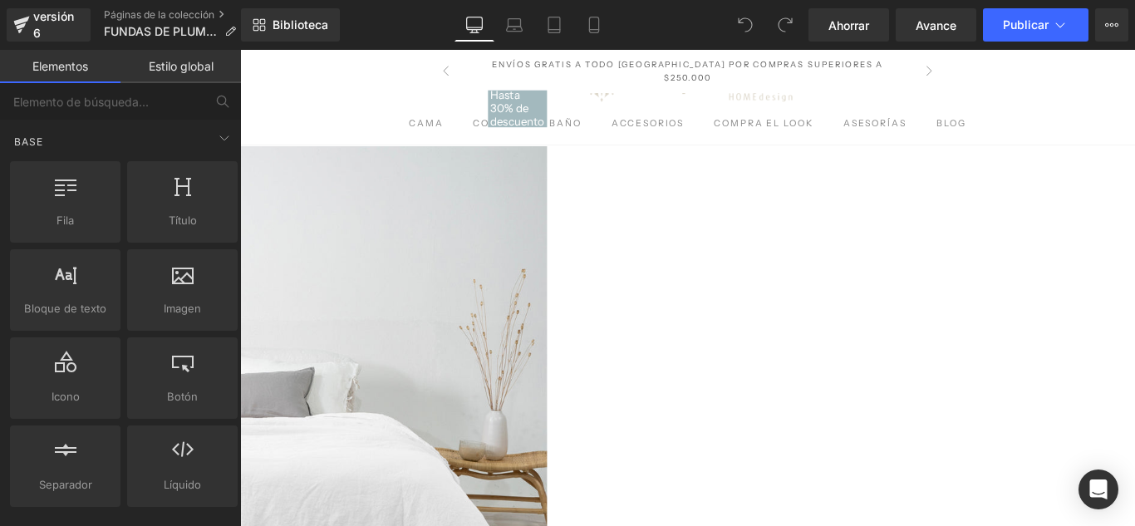
scroll to position [326, 0]
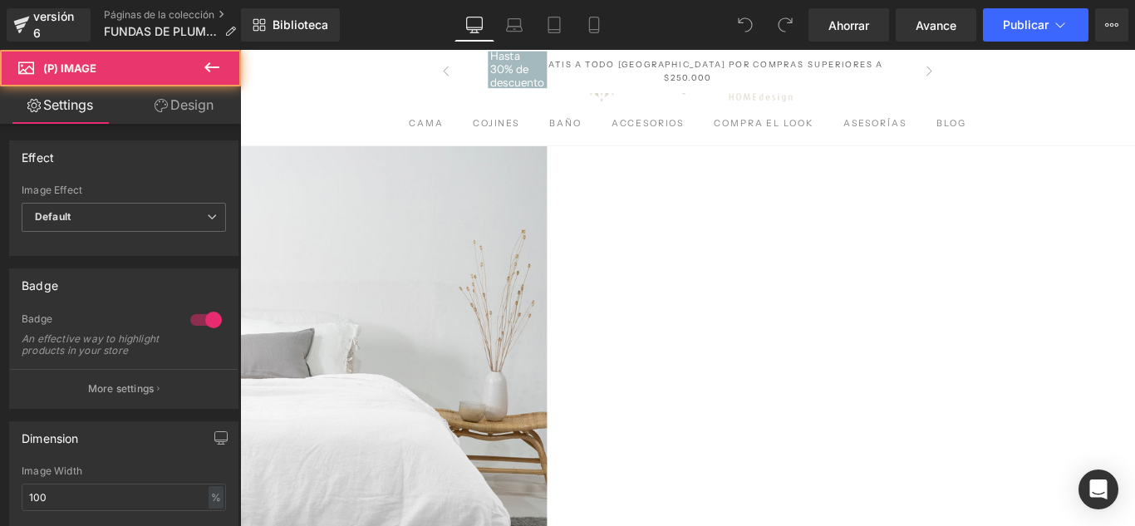
click at [581, 295] on img at bounding box center [240, 397] width 690 height 690
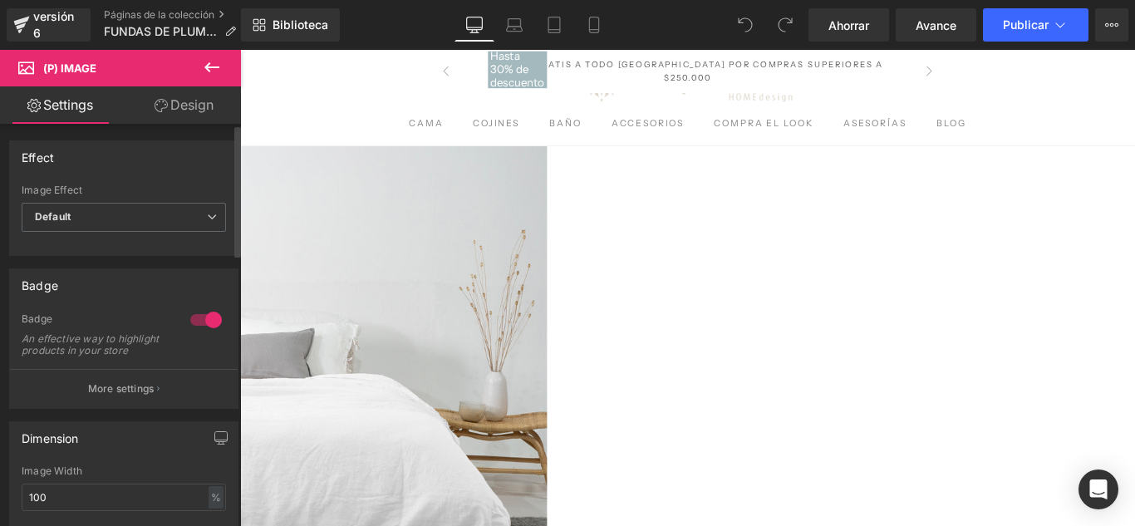
click at [192, 318] on div at bounding box center [206, 320] width 40 height 27
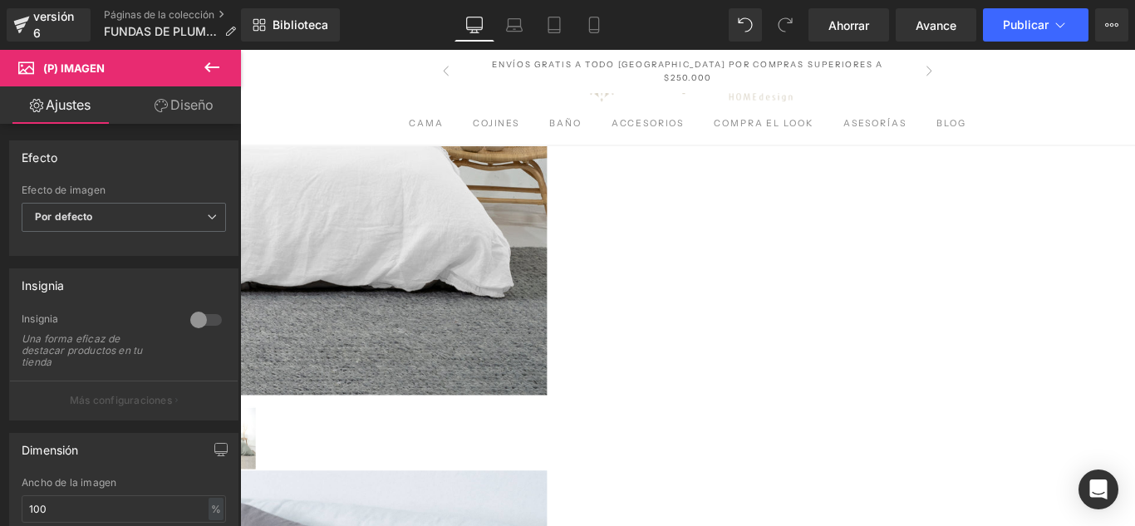
scroll to position [673, 0]
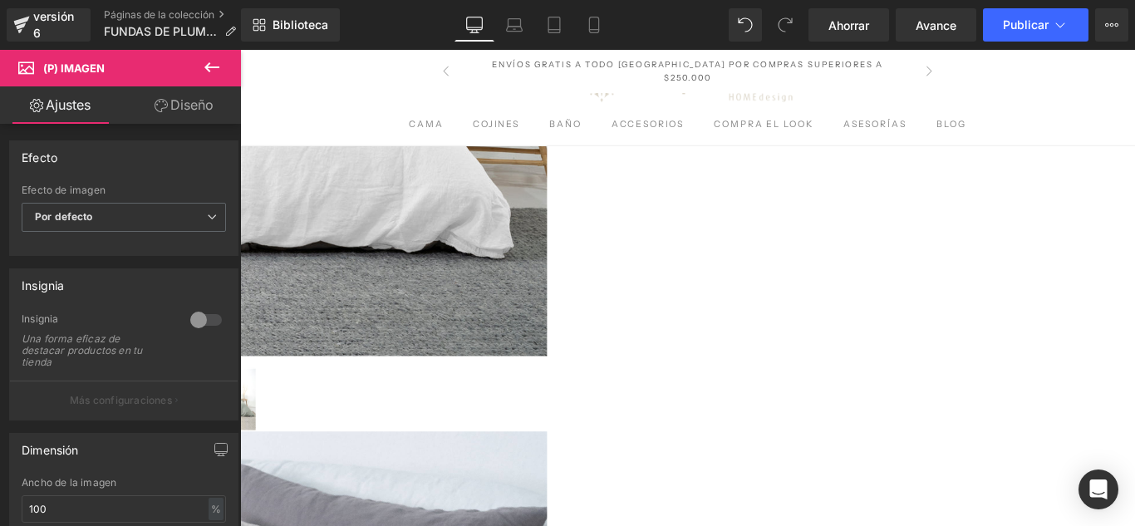
click at [199, 322] on div at bounding box center [206, 320] width 40 height 27
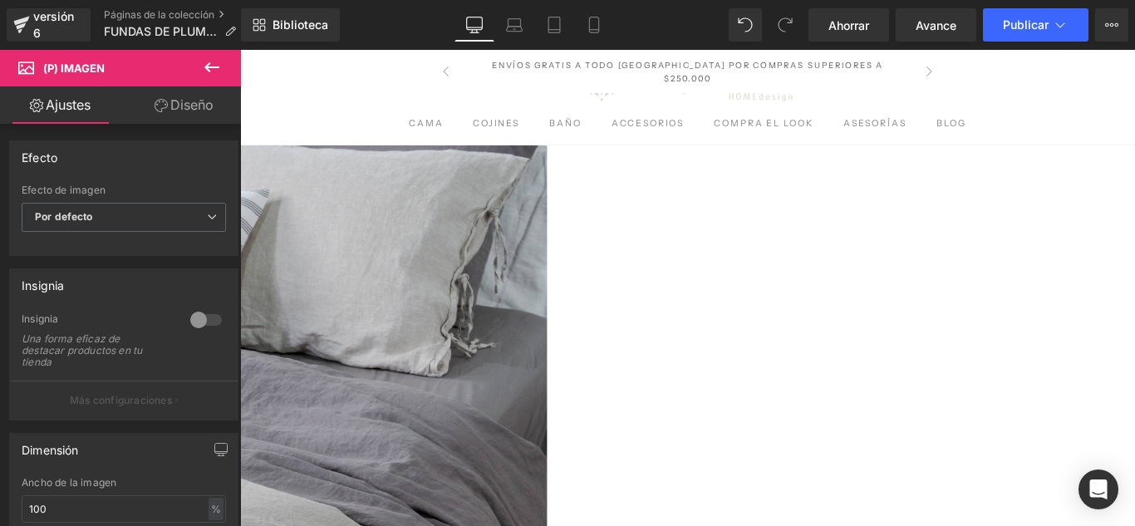
scroll to position [1187, 0]
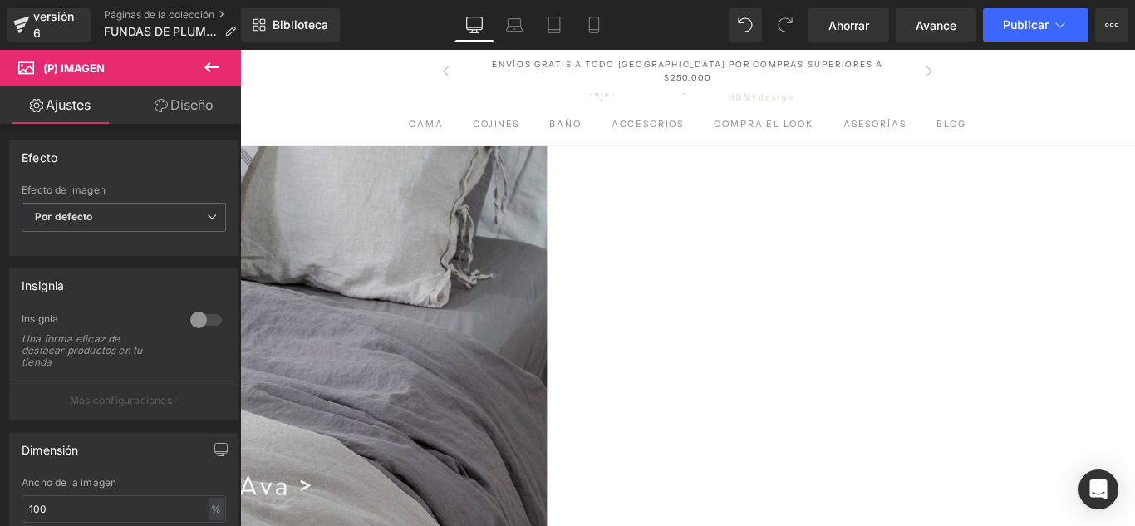
click at [192, 322] on div at bounding box center [206, 320] width 40 height 27
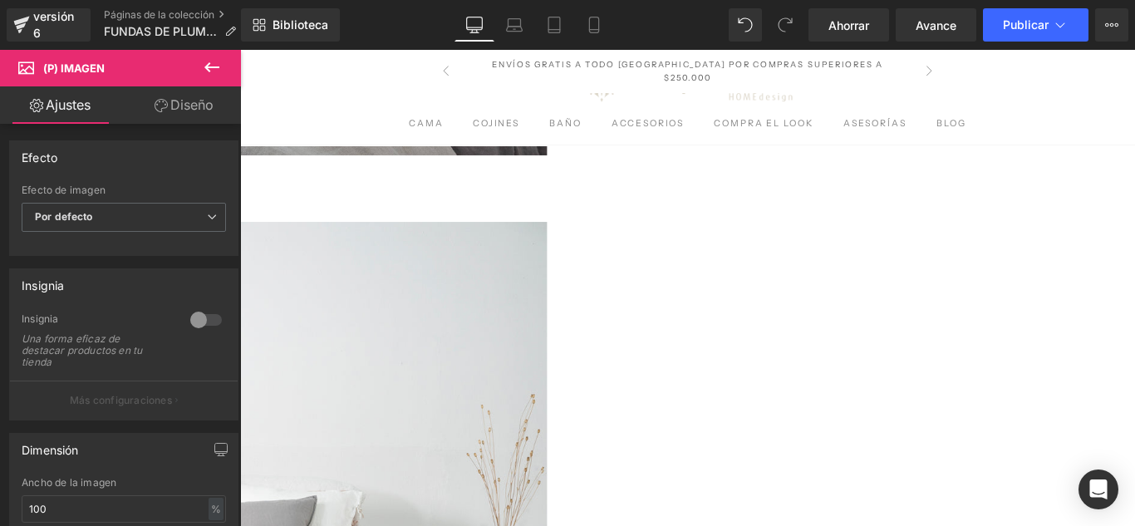
scroll to position [1662, 0]
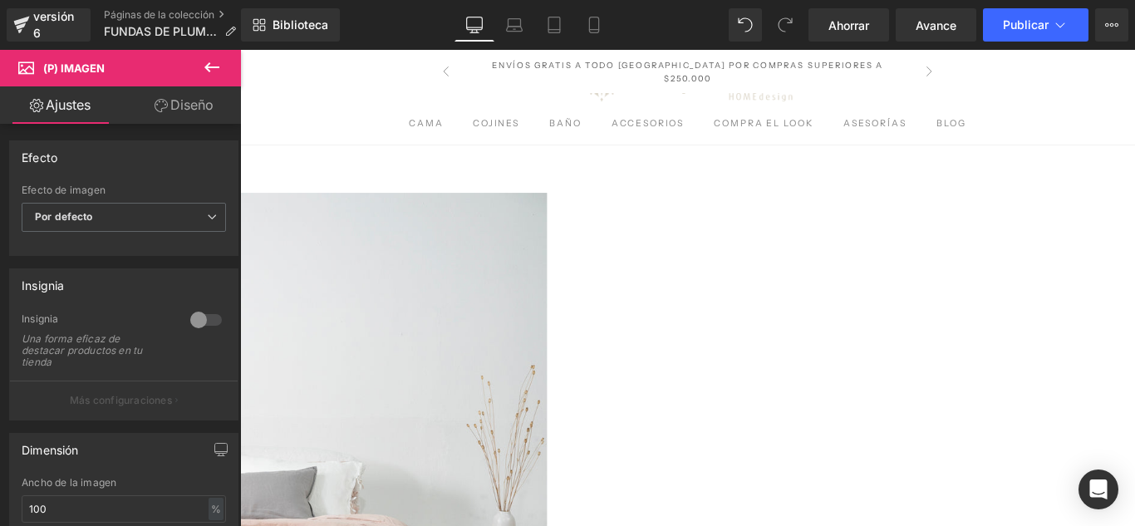
click at [192, 323] on div at bounding box center [206, 320] width 40 height 27
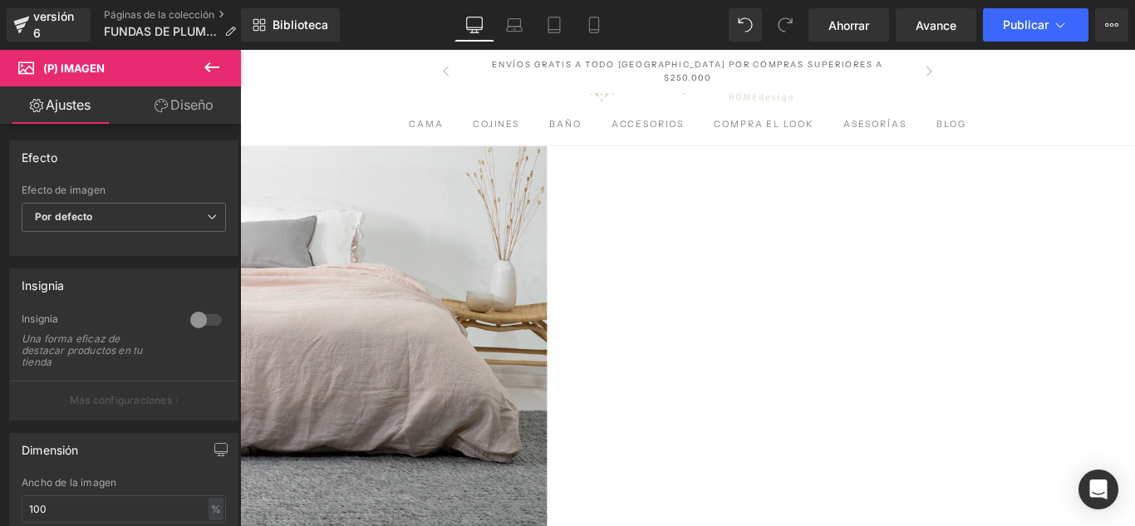
scroll to position [1949, 0]
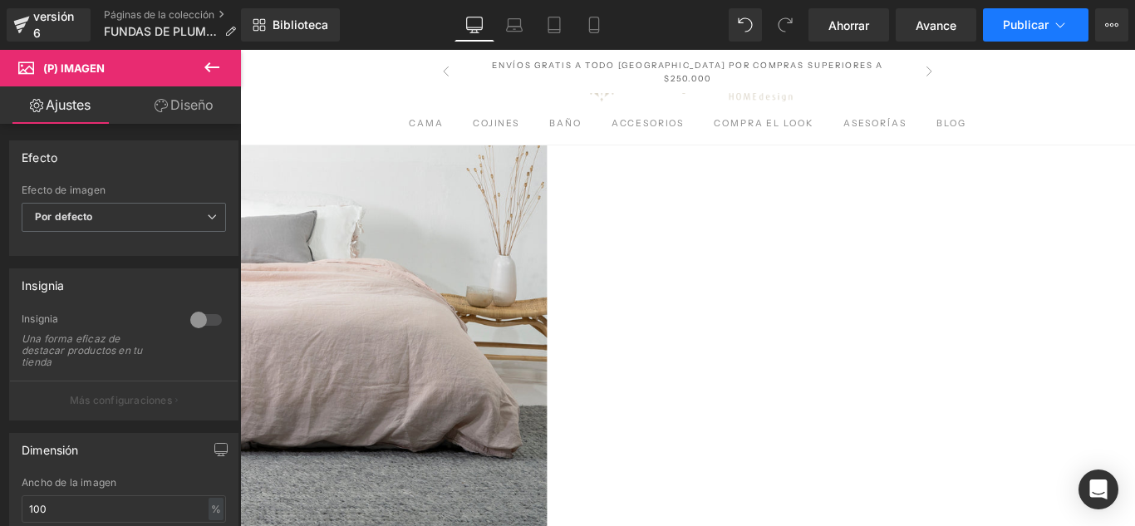
click at [1042, 24] on font "Publicar" at bounding box center [1026, 24] width 46 height 14
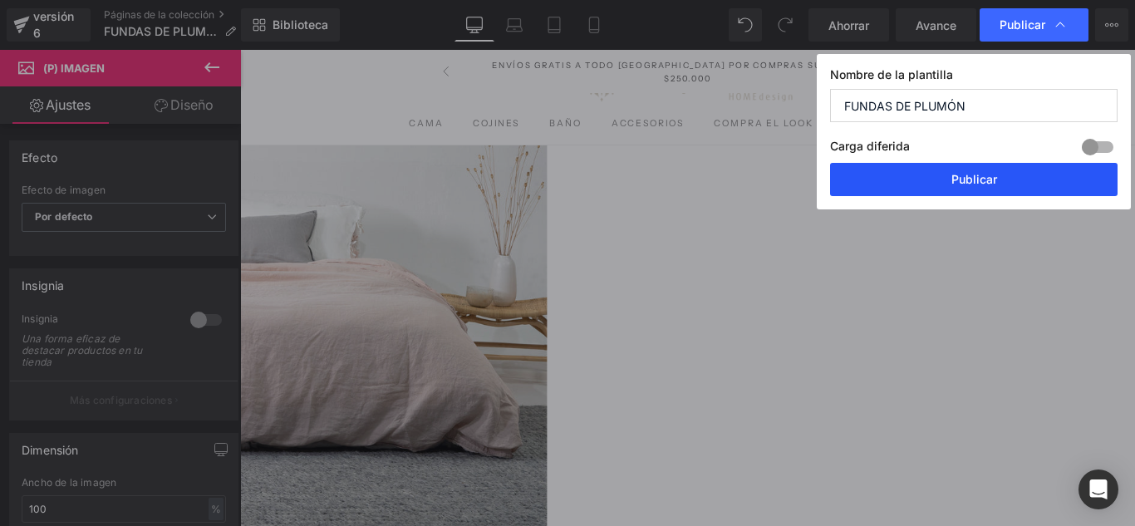
click at [985, 178] on font "Publicar" at bounding box center [975, 179] width 46 height 14
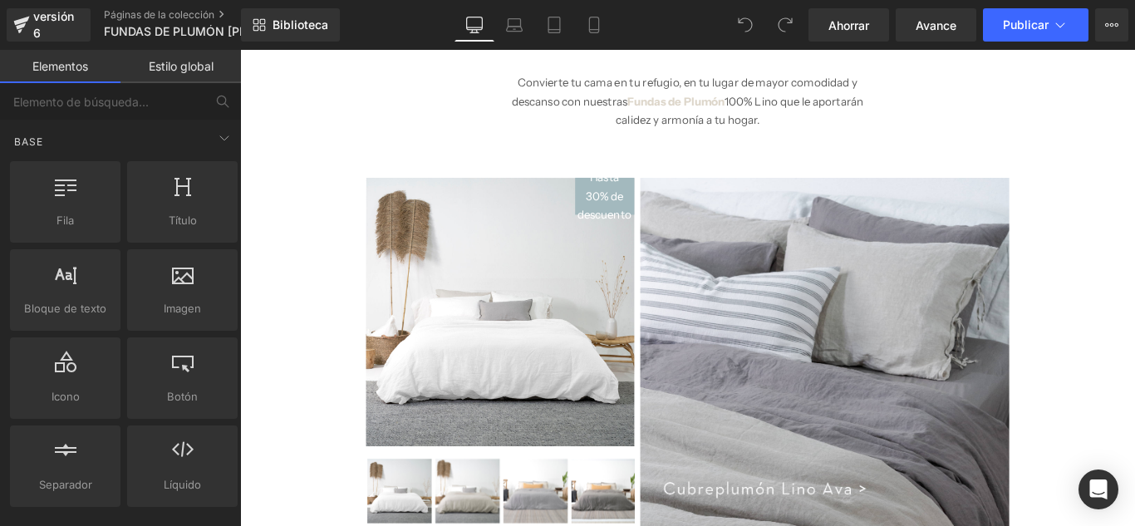
scroll to position [242, 0]
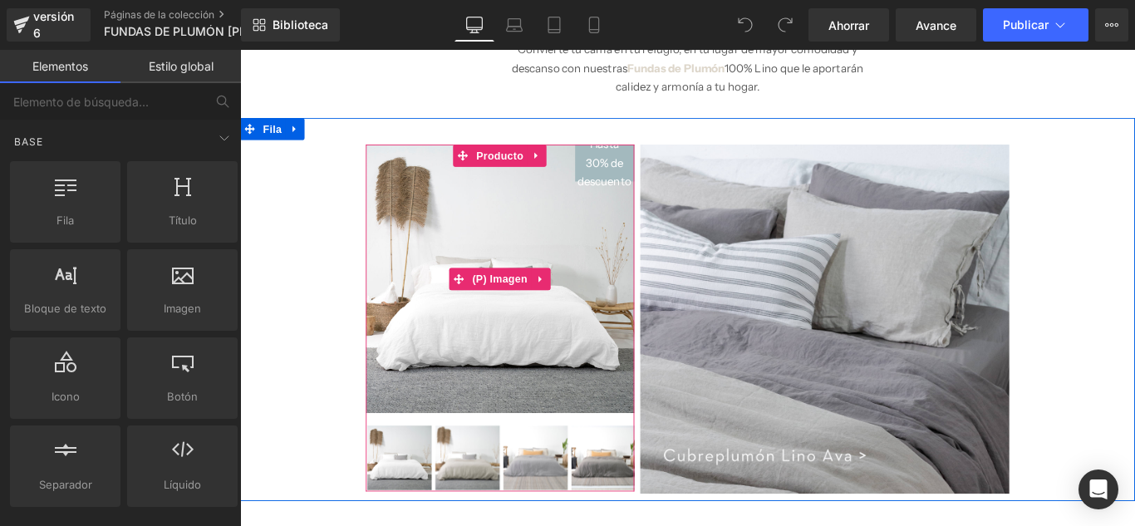
click at [601, 368] on img at bounding box center [533, 307] width 302 height 302
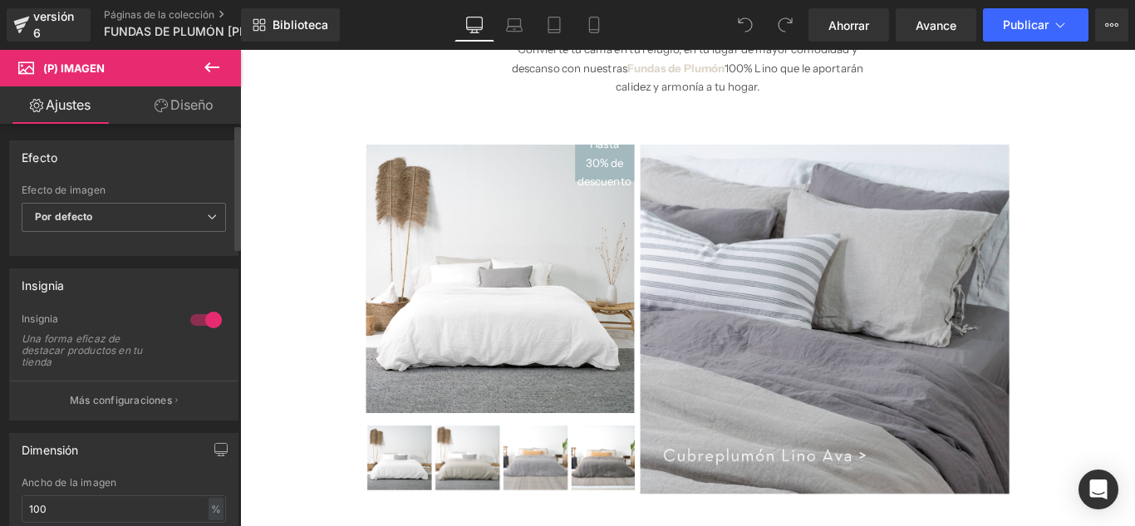
click at [194, 316] on div at bounding box center [206, 320] width 40 height 27
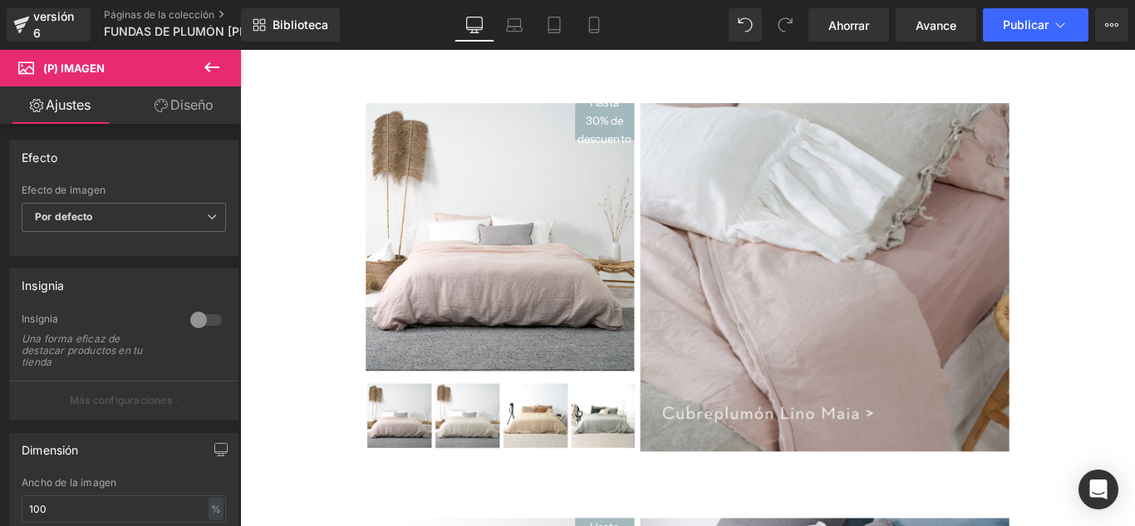
scroll to position [775, 0]
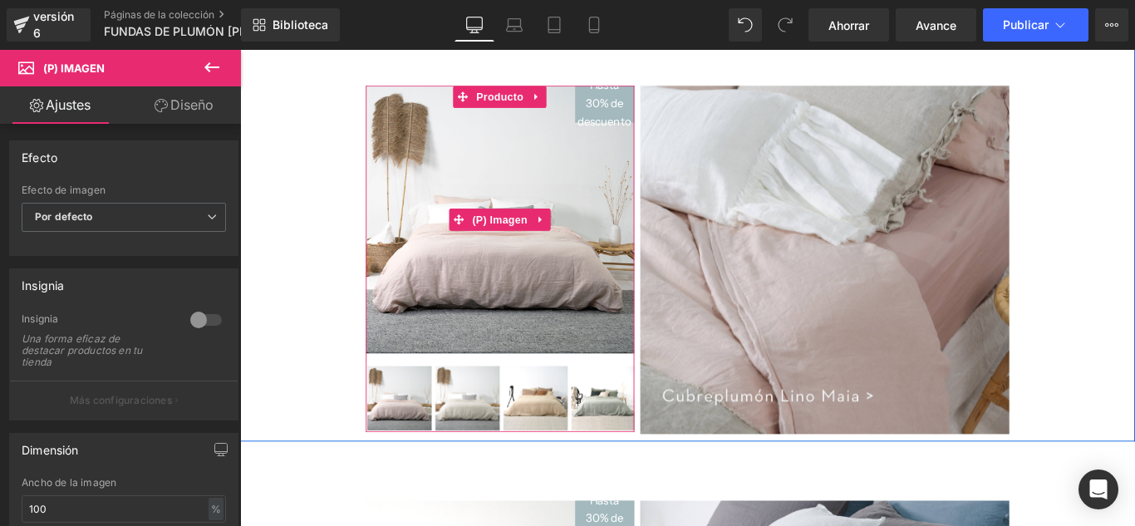
click at [584, 318] on img at bounding box center [533, 242] width 302 height 302
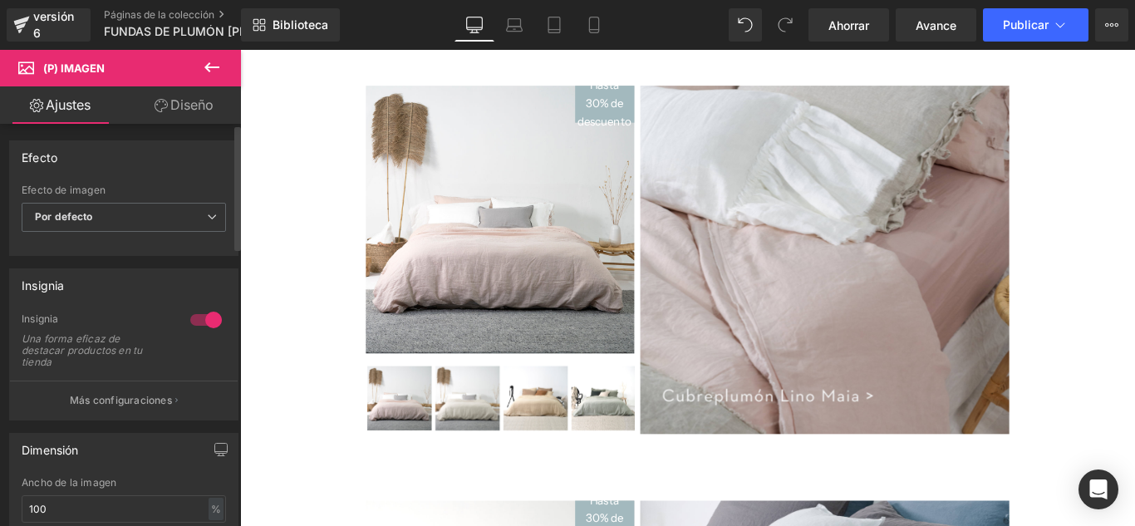
click at [194, 316] on div at bounding box center [206, 320] width 40 height 27
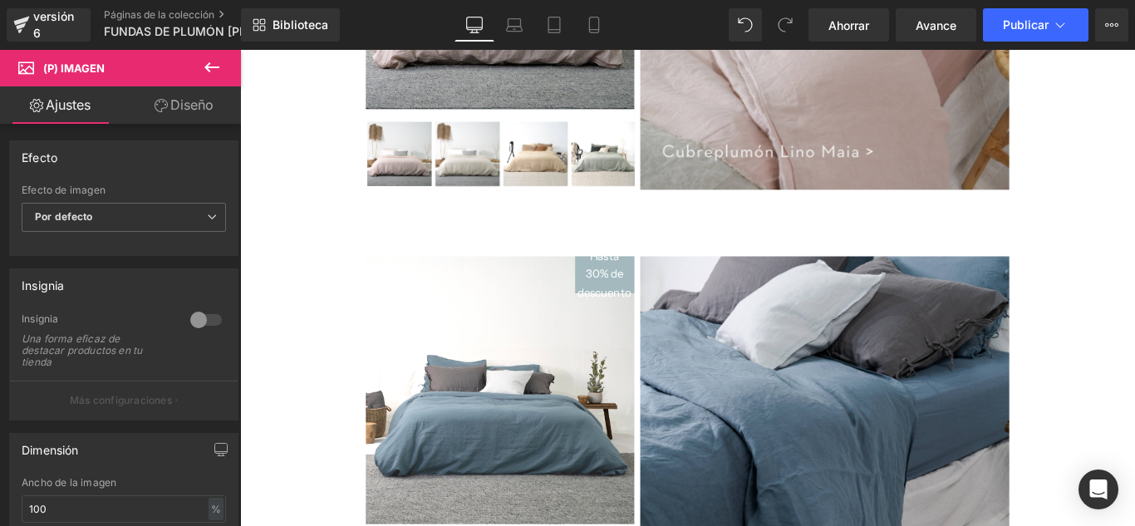
scroll to position [1116, 0]
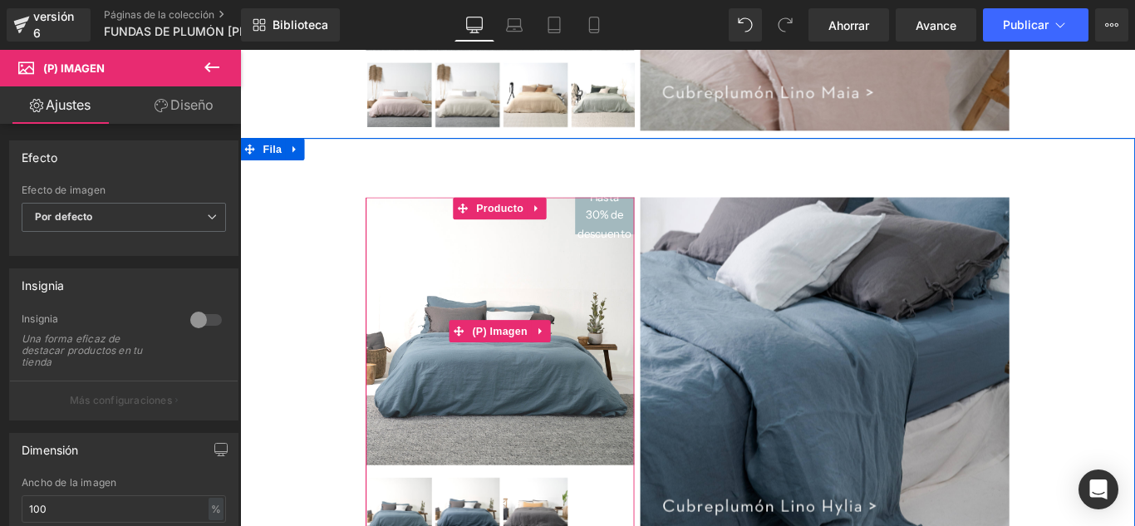
click at [583, 426] on img at bounding box center [533, 366] width 302 height 302
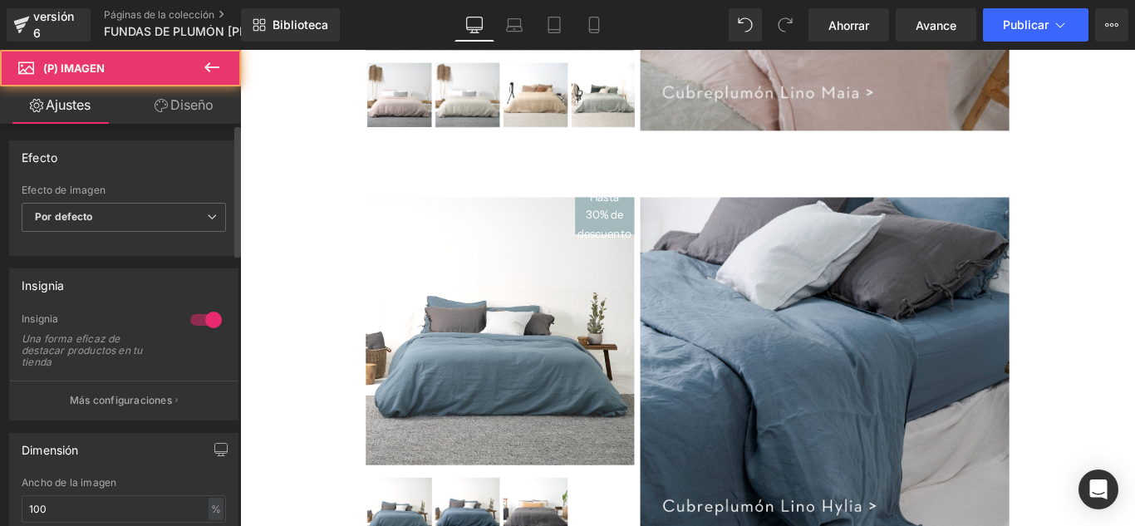
click at [189, 327] on div at bounding box center [206, 320] width 40 height 27
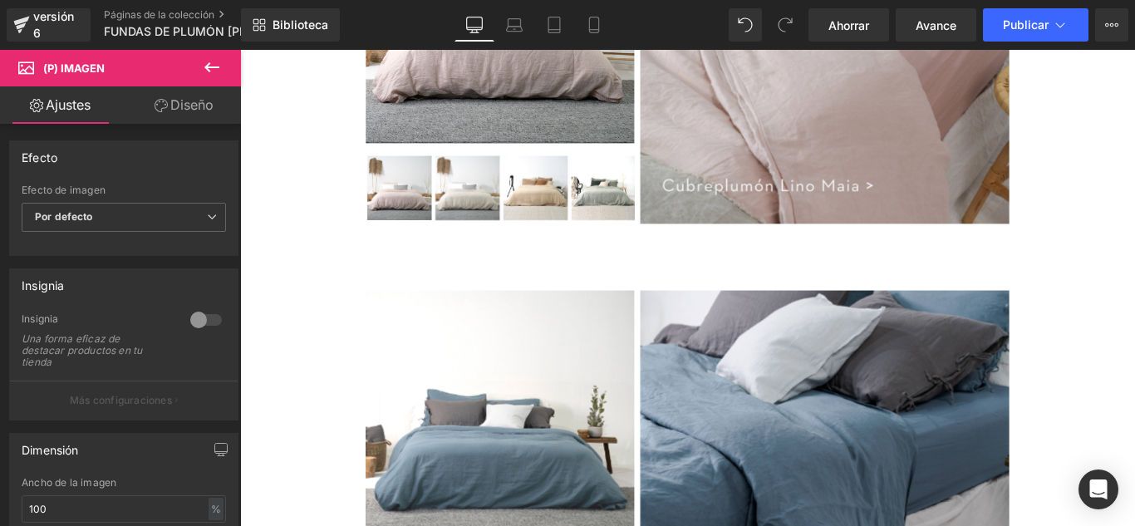
scroll to position [950, 0]
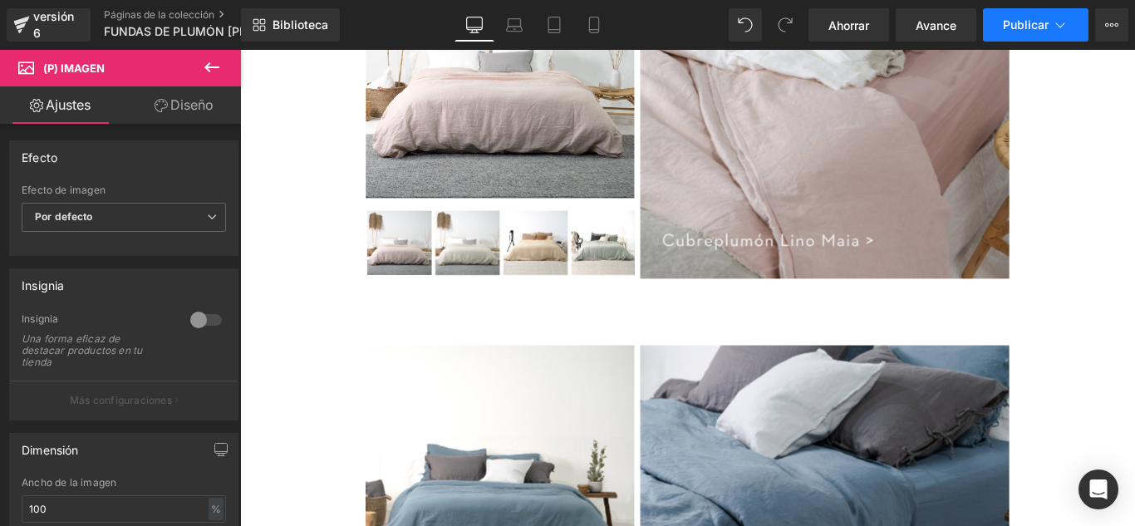
click at [1027, 34] on button "Publicar" at bounding box center [1036, 24] width 106 height 33
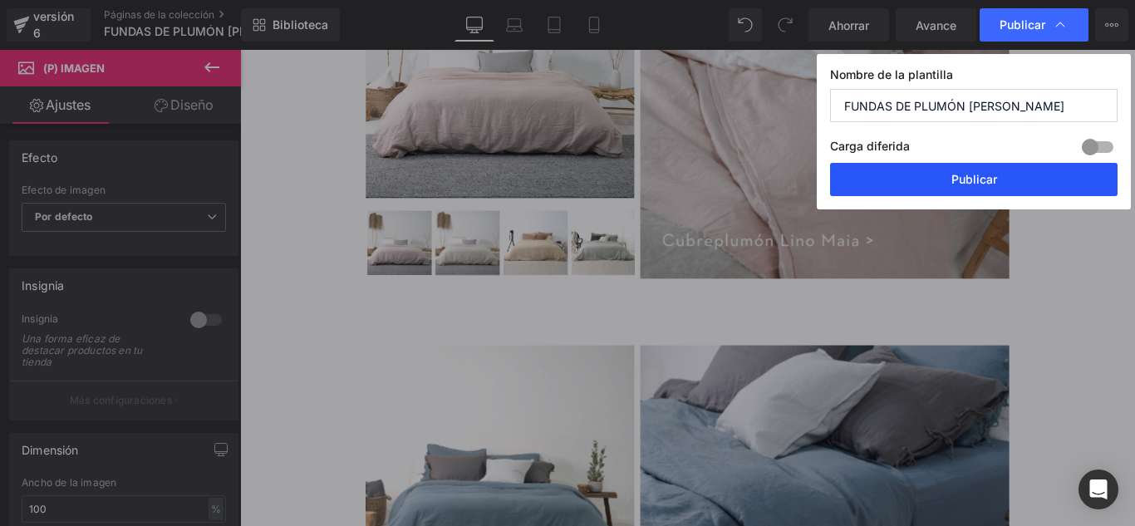
click at [974, 187] on button "Publicar" at bounding box center [974, 179] width 288 height 33
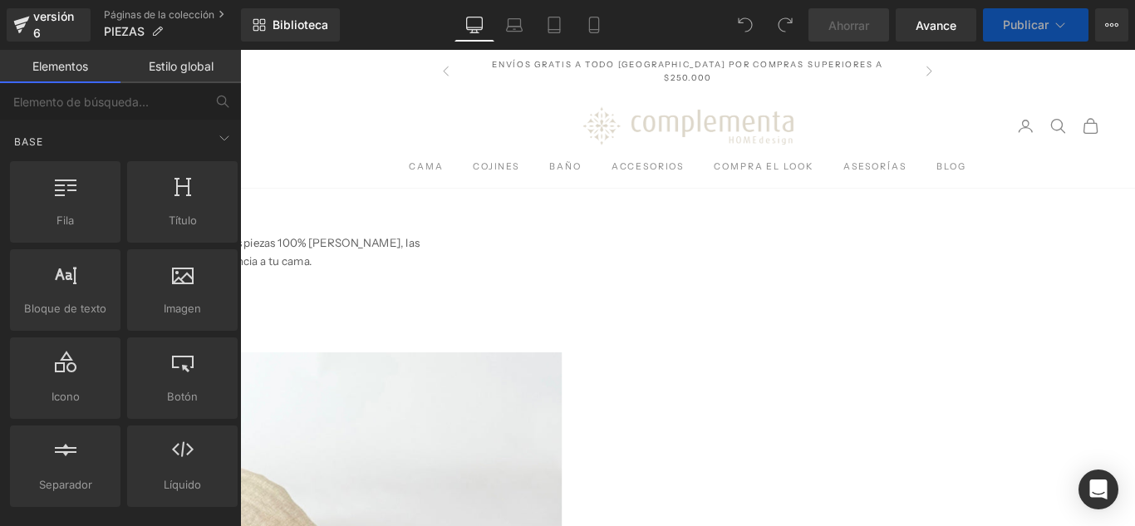
click at [240, 50] on icon at bounding box center [240, 50] width 0 height 0
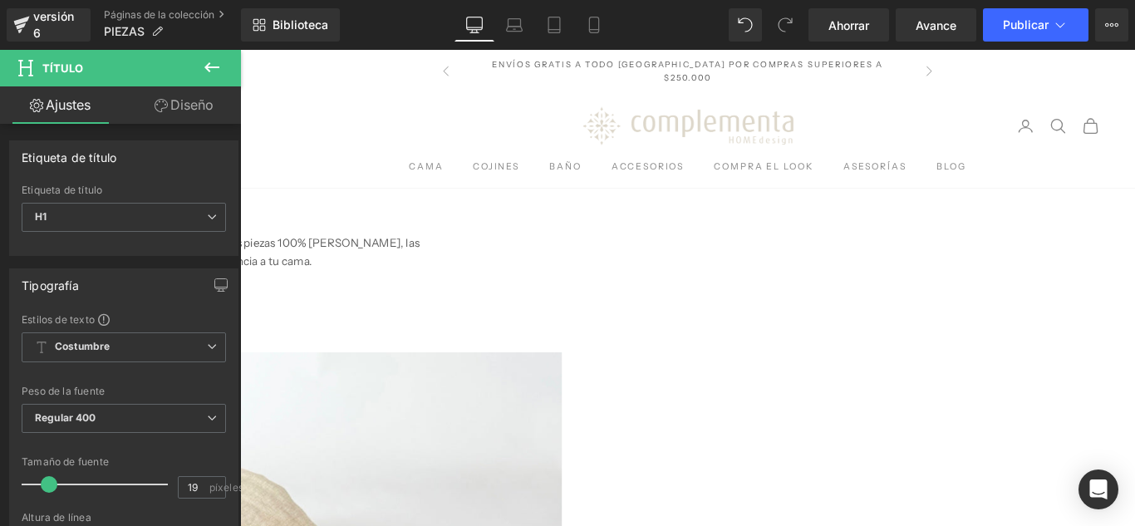
click at [442, 277] on font "Eleva el look de tu cama con nuestras piezas 100% [PERSON_NAME], las cuales apo…" at bounding box center [235, 277] width 414 height 37
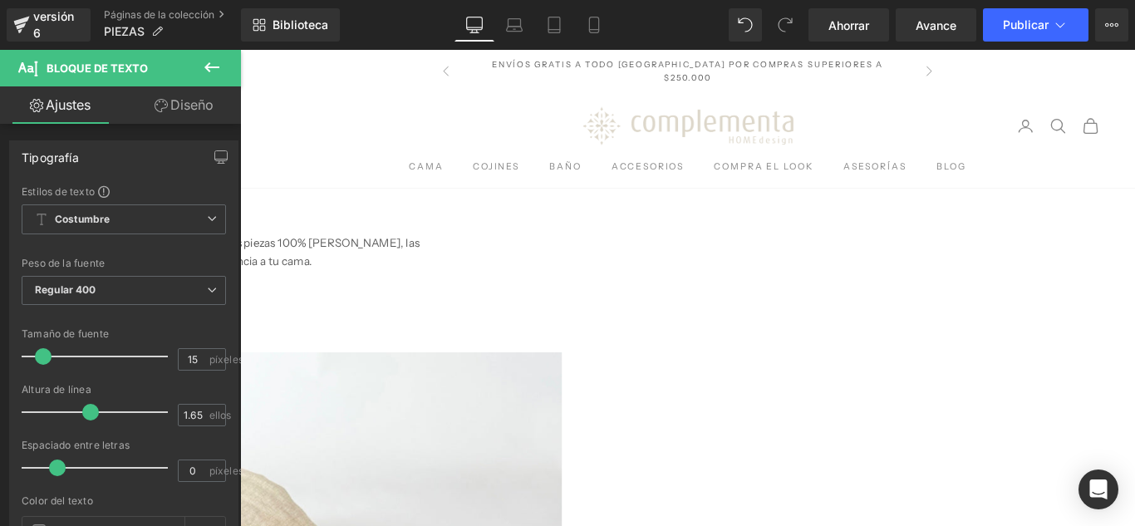
click at [442, 279] on font "Eleva el look de tu cama con nuestras piezas 100% [PERSON_NAME], las cuales apo…" at bounding box center [235, 277] width 414 height 37
click at [452, 297] on p "Eleva el look de tu cama con nuestras pieceras 100% [PERSON_NAME], las cuales a…" at bounding box center [240, 278] width 424 height 42
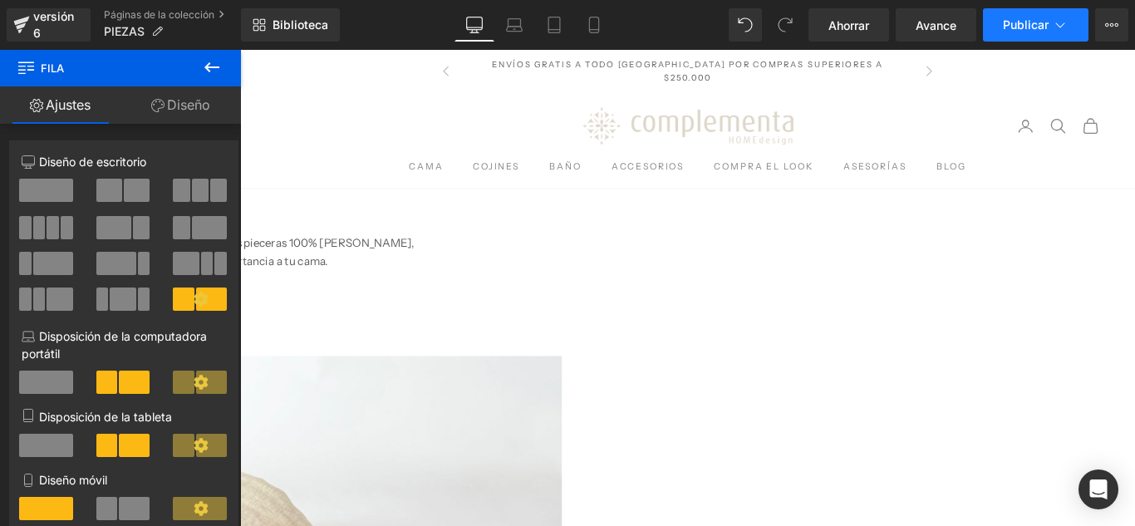
click at [1027, 38] on button "Publicar" at bounding box center [1036, 24] width 106 height 33
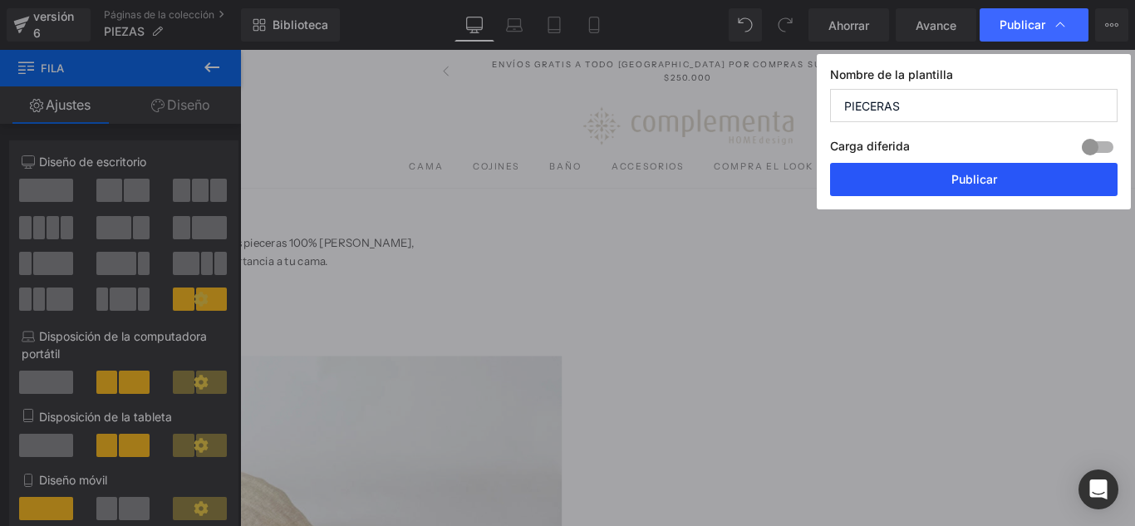
click at [972, 178] on font "Publicar" at bounding box center [975, 179] width 46 height 14
